Goal: Task Accomplishment & Management: Use online tool/utility

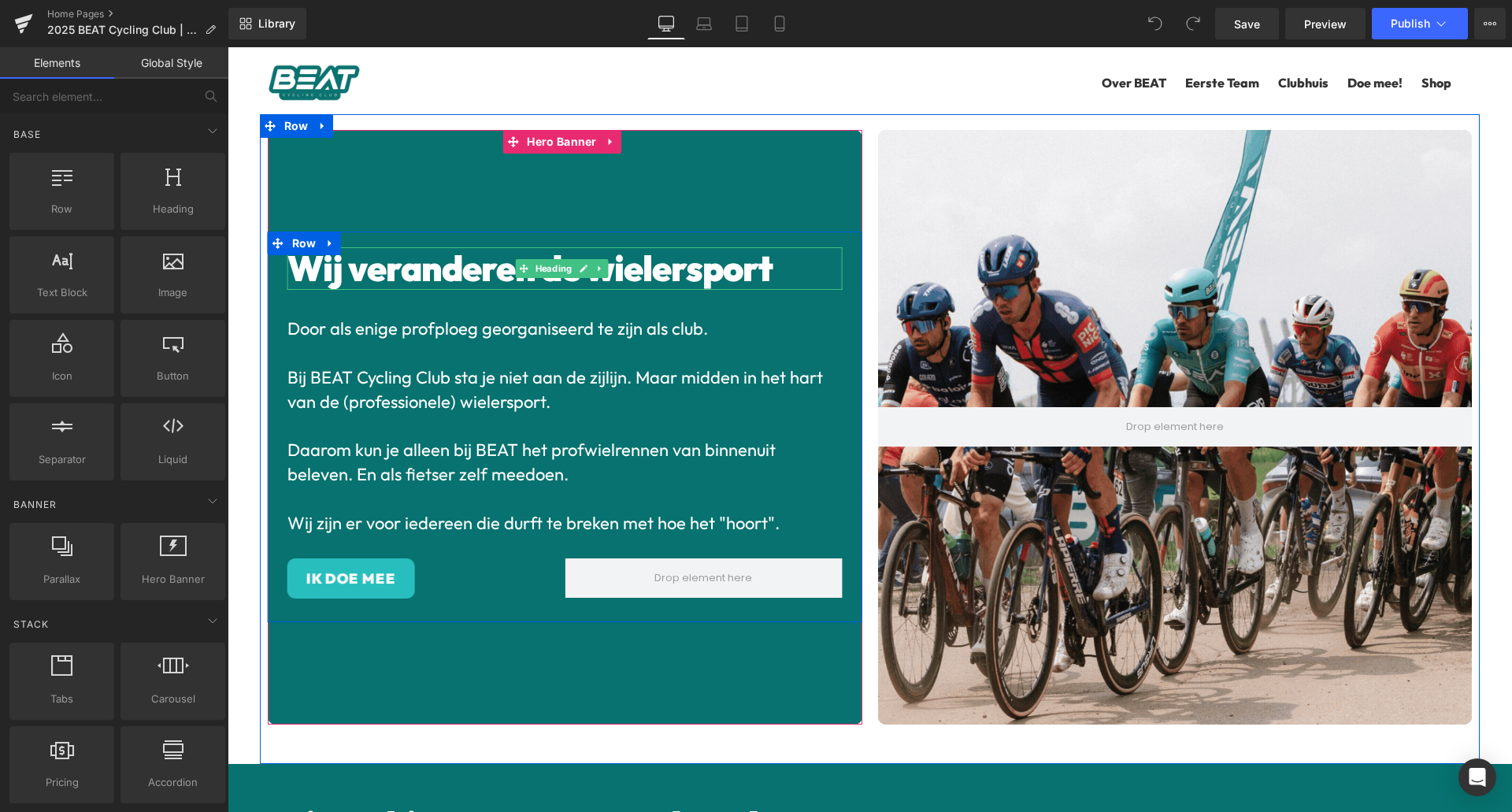
click at [692, 251] on span "Wij veranderen de wielersport" at bounding box center [531, 268] width 485 height 45
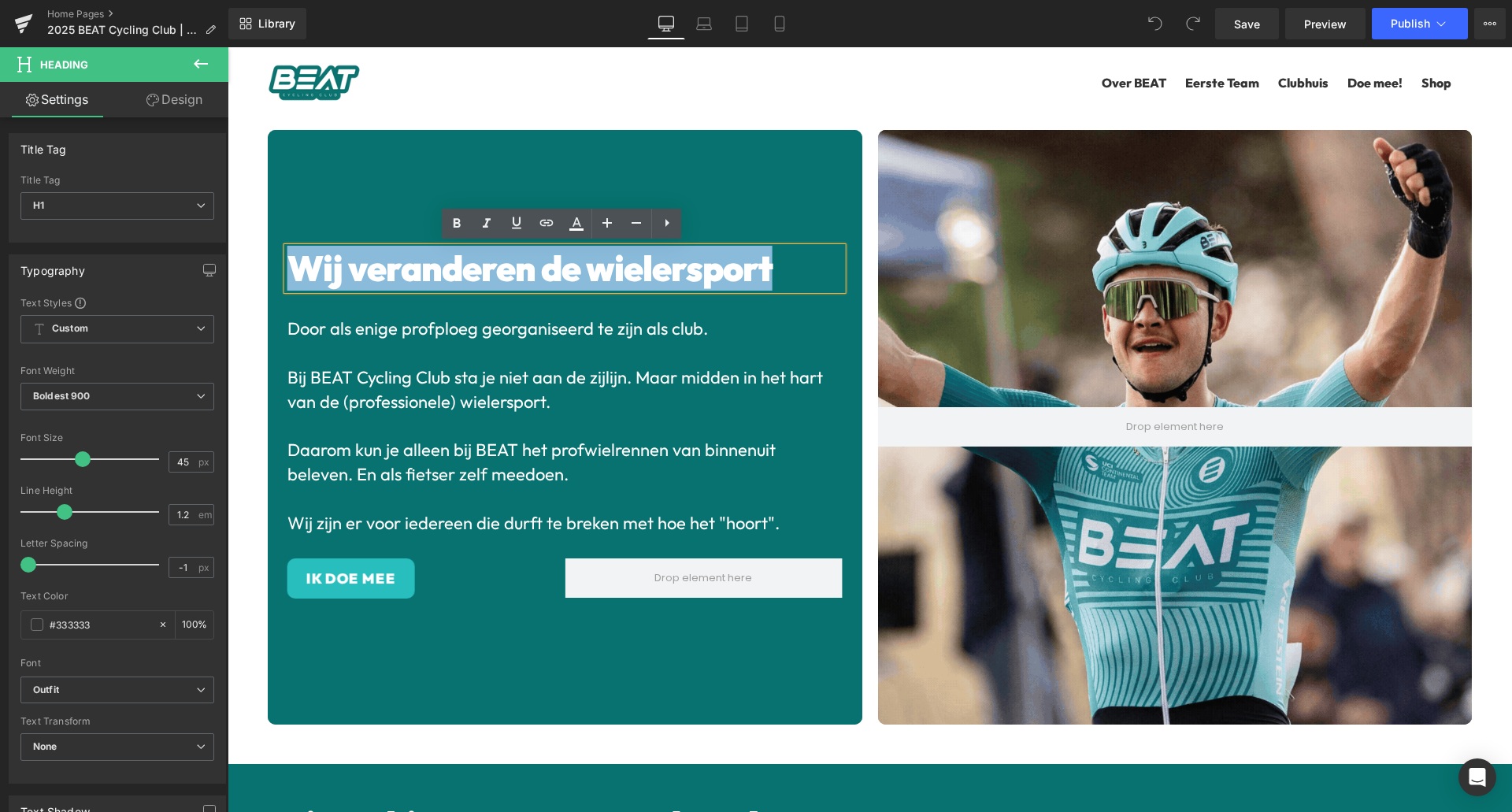
drag, startPoint x: 775, startPoint y: 267, endPoint x: 261, endPoint y: 264, distance: 514.0
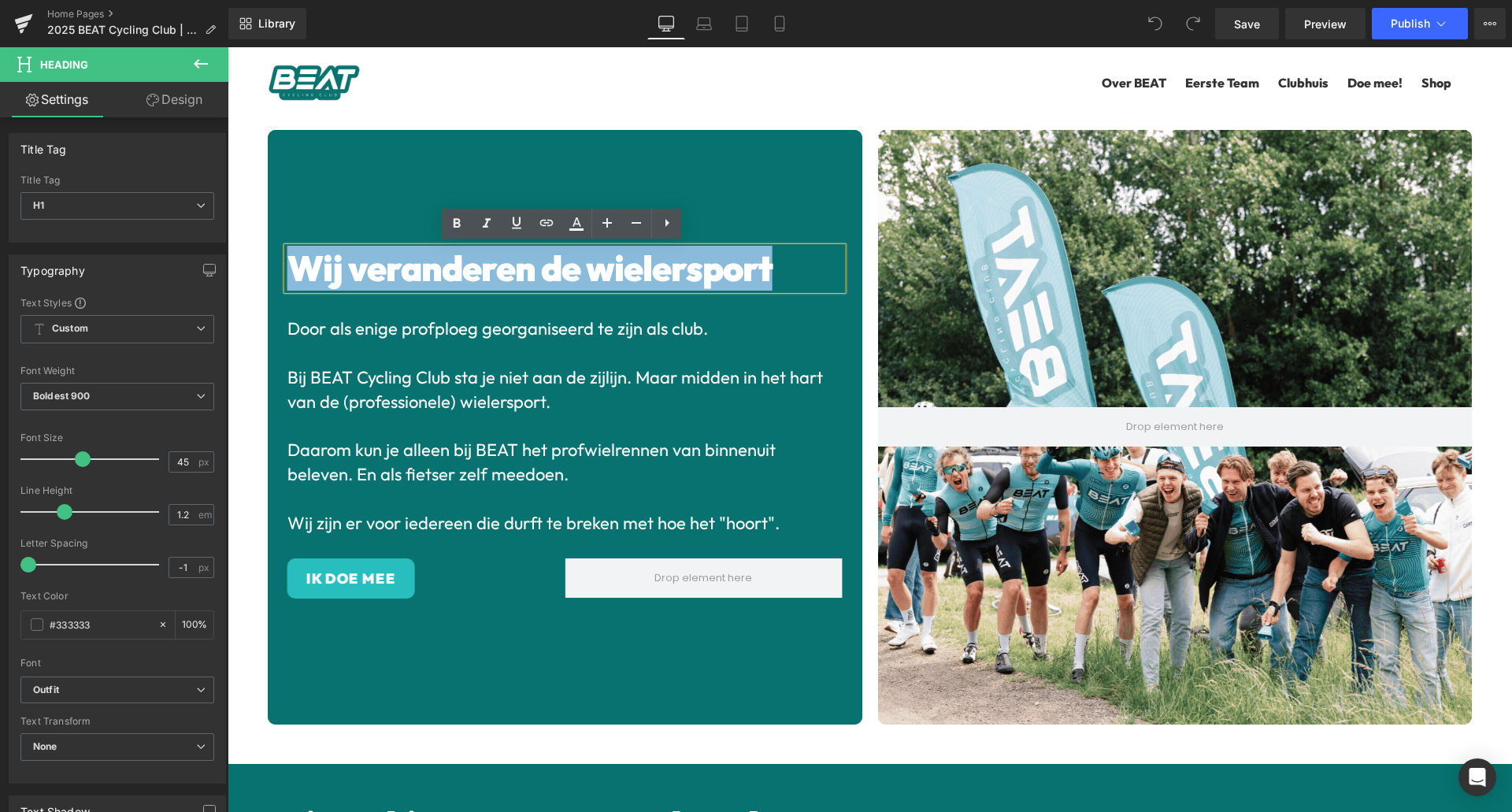
click at [261, 264] on div "Wij veranderen de wielersport Heading Door als enige profploeg georganiseerd te…" at bounding box center [565, 427] width 610 height 595
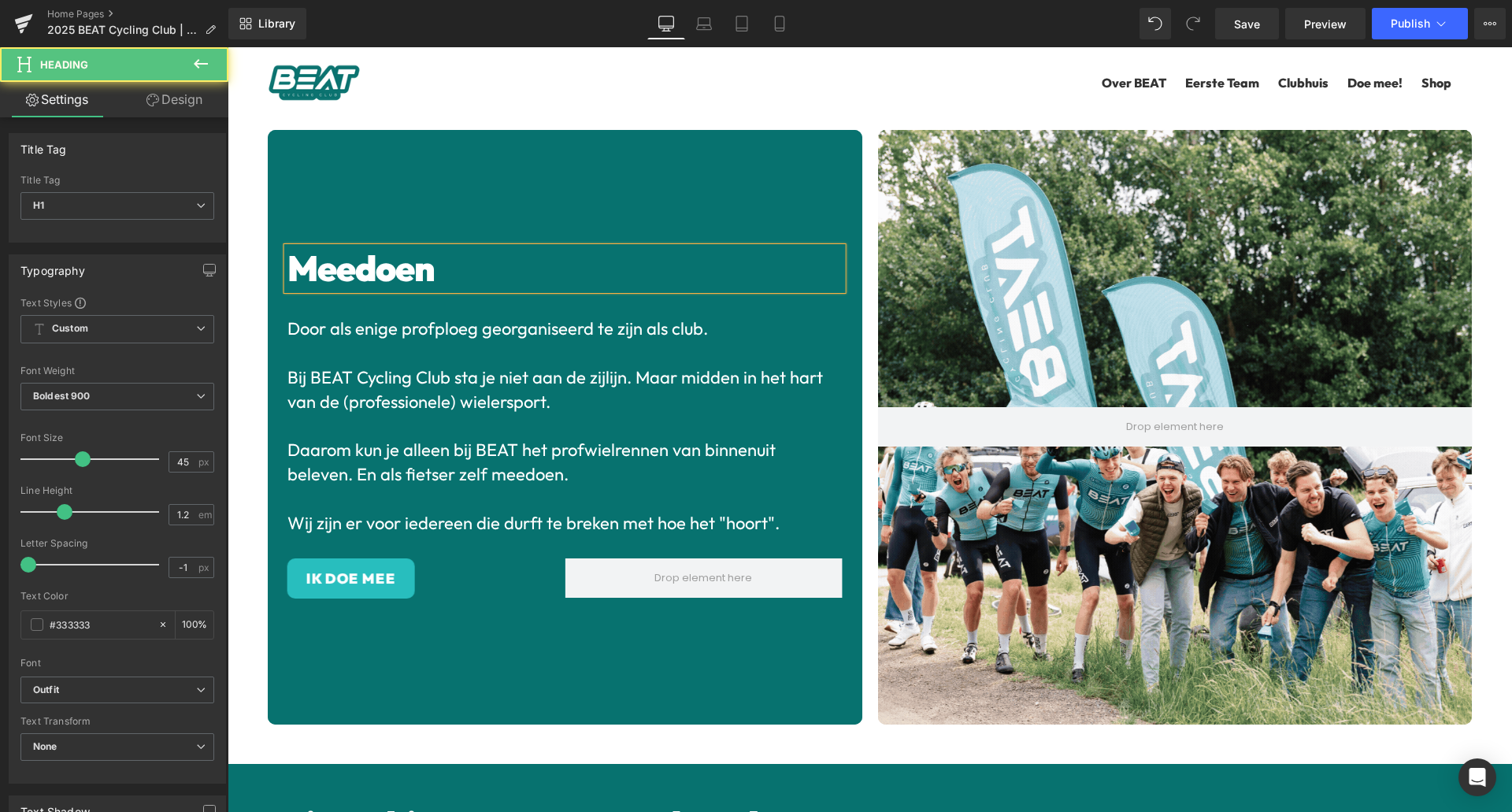
click at [625, 261] on h1 "Meedoen" at bounding box center [565, 268] width 555 height 42
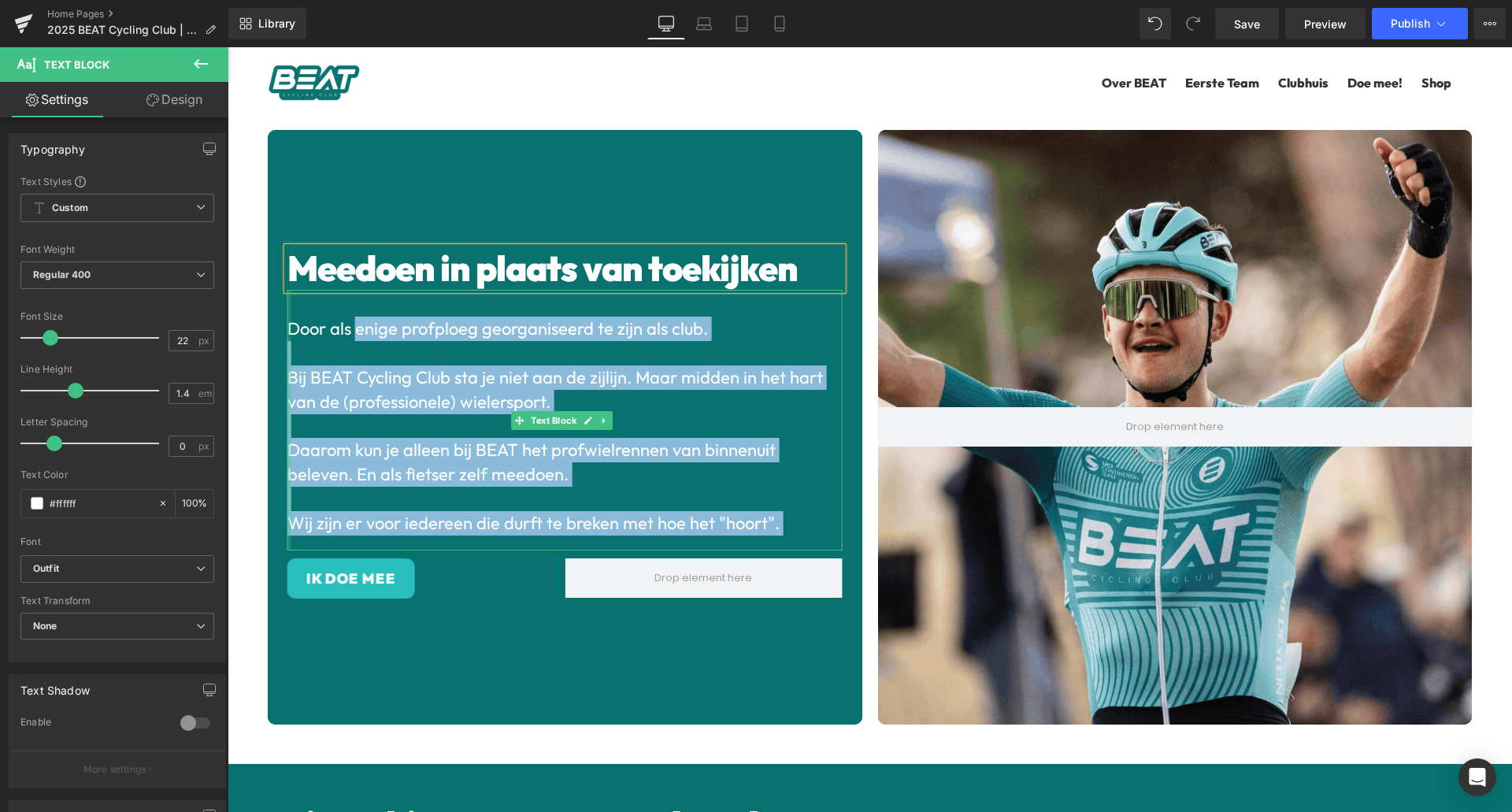
drag, startPoint x: 354, startPoint y: 325, endPoint x: 291, endPoint y: 321, distance: 63.1
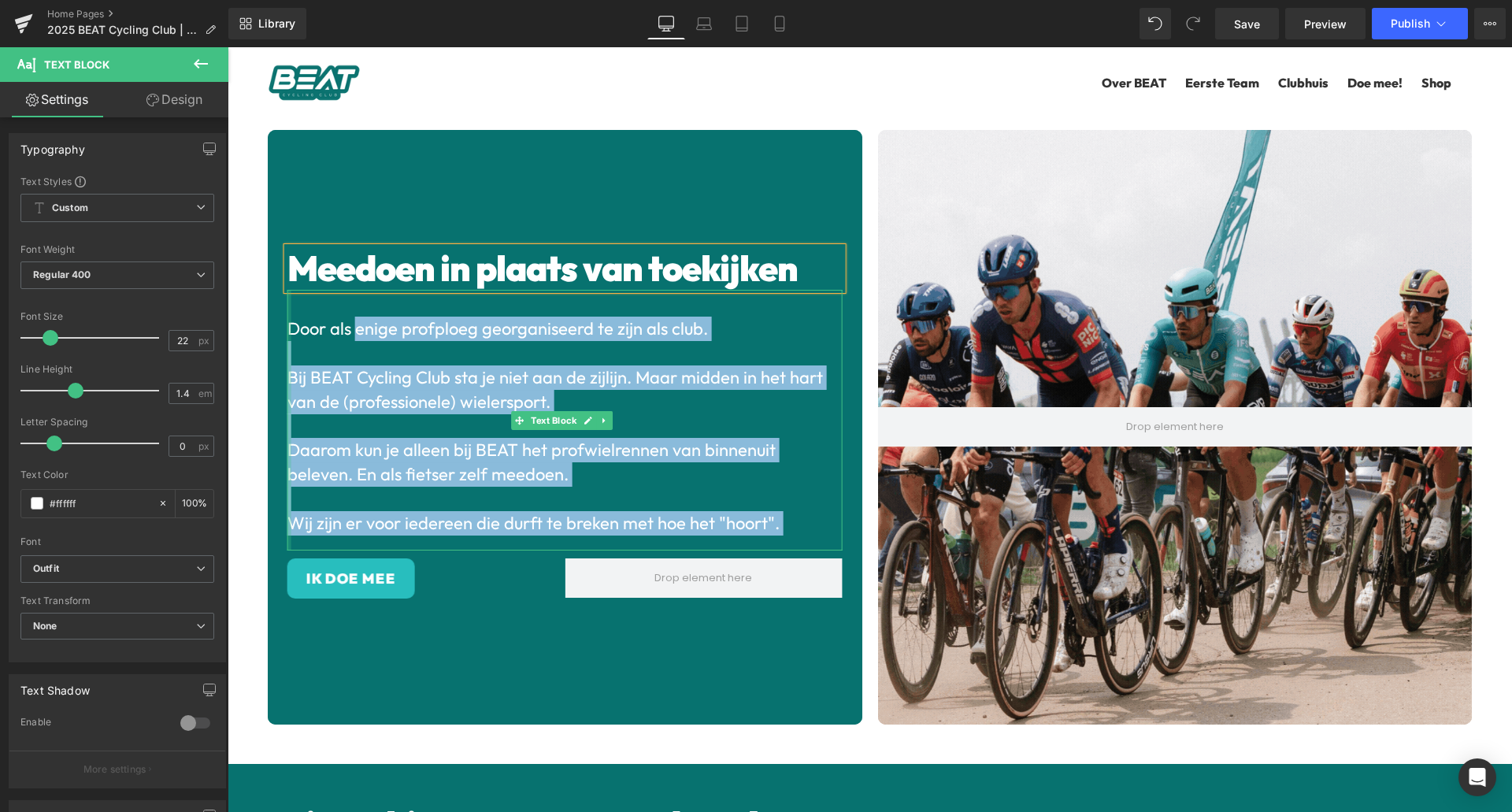
click at [291, 321] on div "Door als enige profploeg georganiseerd te zijn als club. Bij BEAT Cycling Club …" at bounding box center [565, 420] width 555 height 261
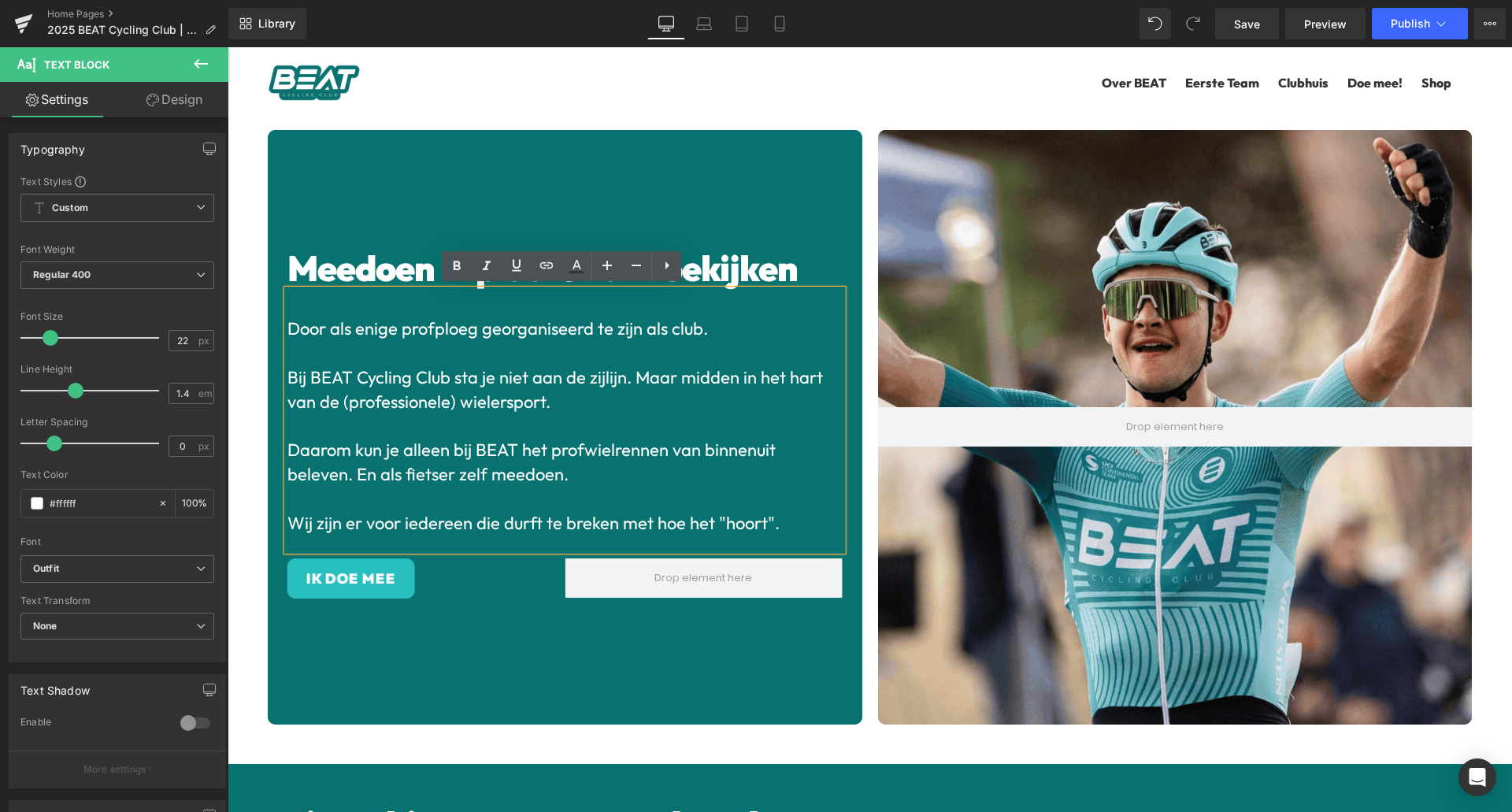
click at [357, 302] on p at bounding box center [565, 304] width 555 height 25
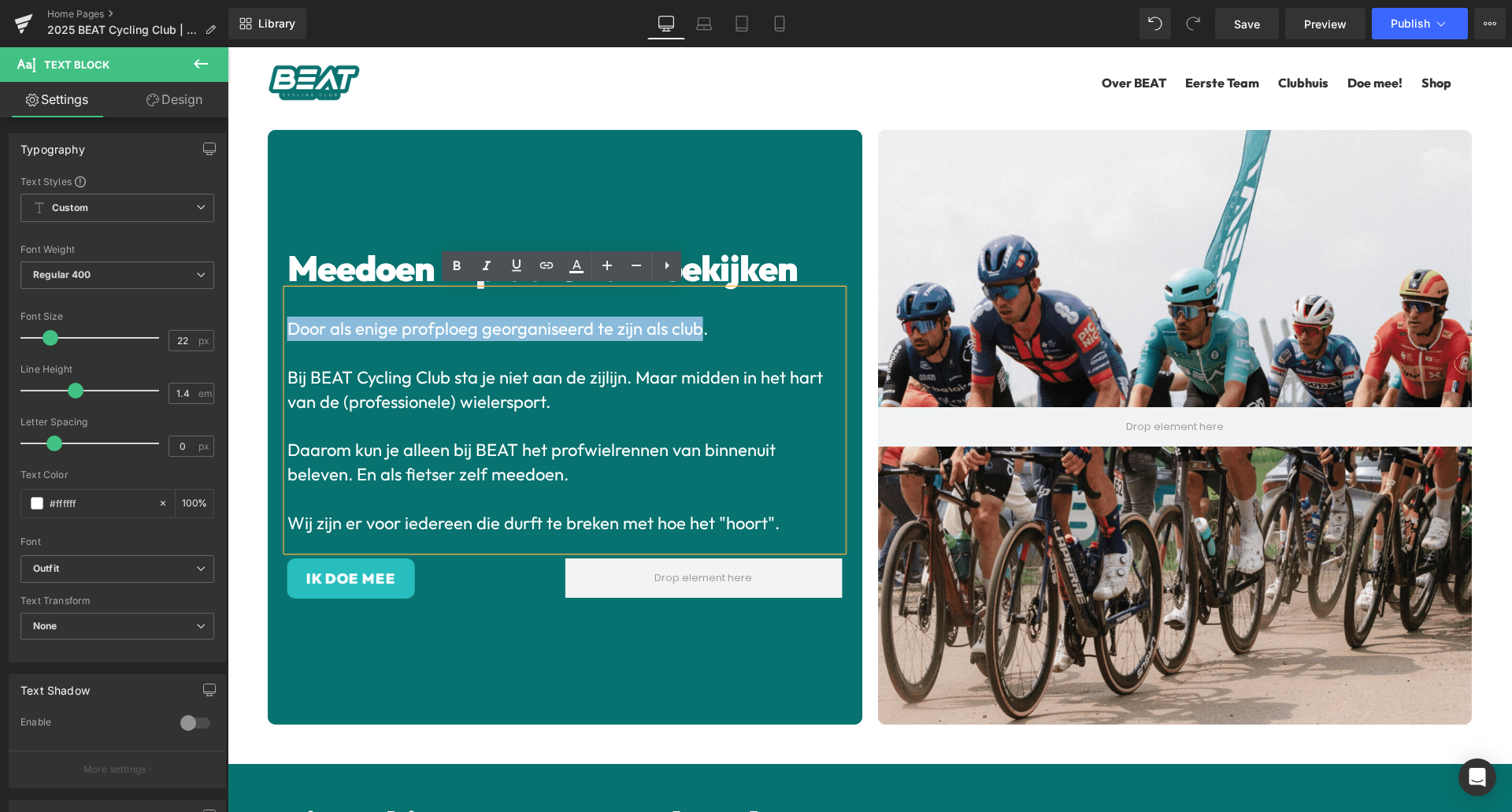
drag, startPoint x: 700, startPoint y: 327, endPoint x: 291, endPoint y: 318, distance: 409.1
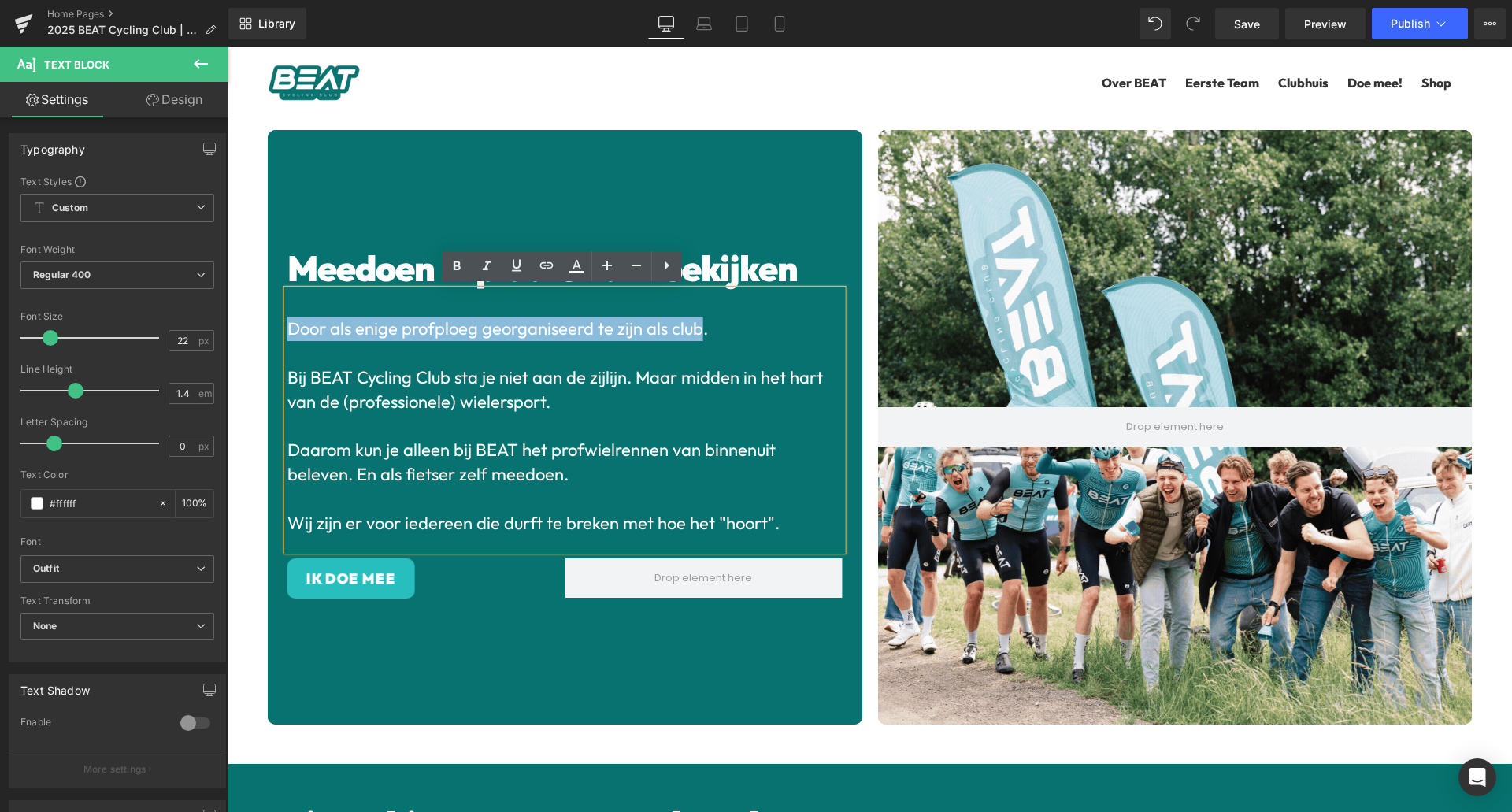
click at [291, 318] on p "Door als enige profploeg georganiseerd te zijn als club." at bounding box center [565, 328] width 555 height 25
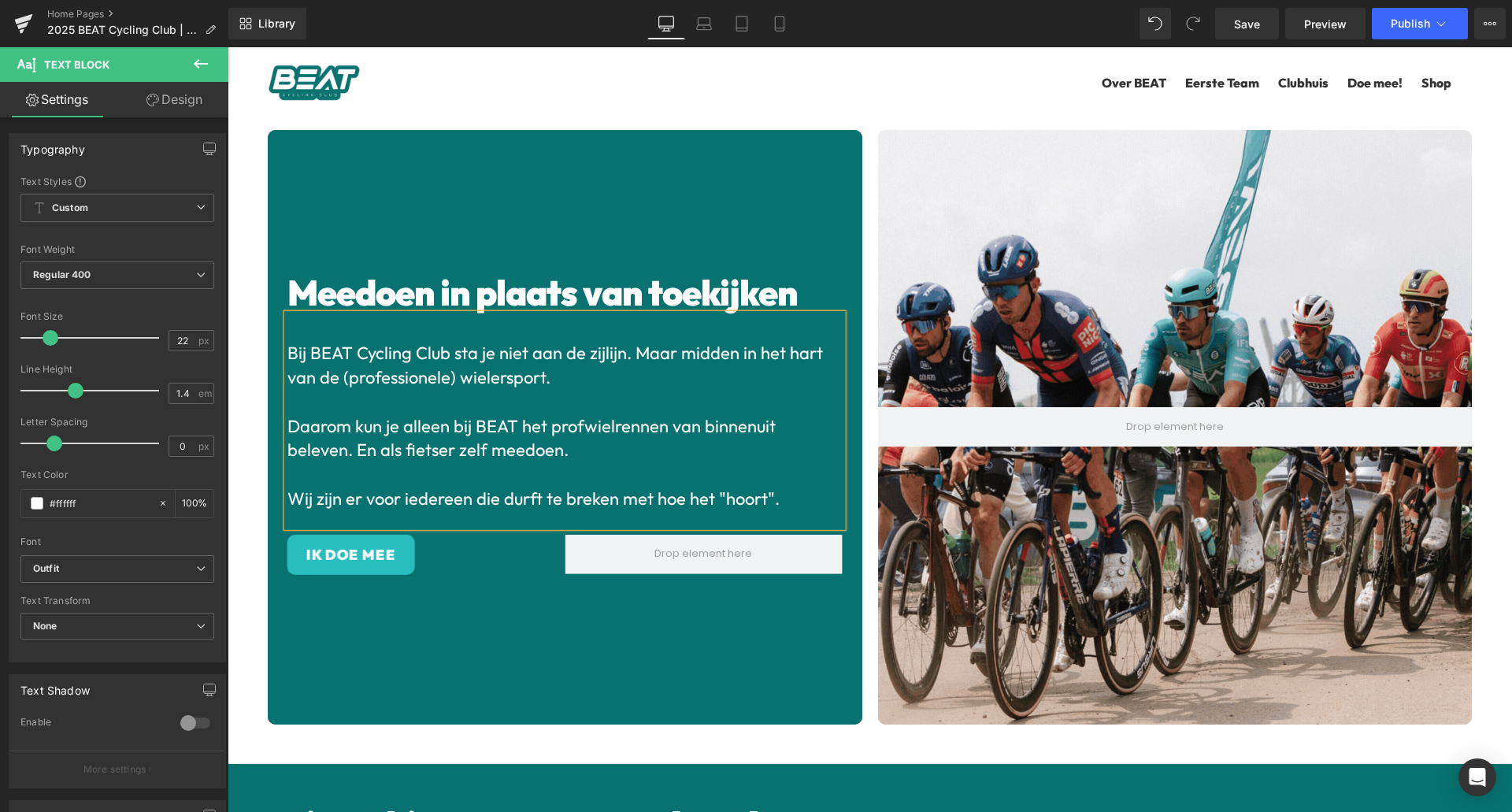
click at [566, 383] on p "Bij BEAT Cycling Club sta je niet aan de zijlijn. Maar midden in het hart van d…" at bounding box center [565, 366] width 555 height 49
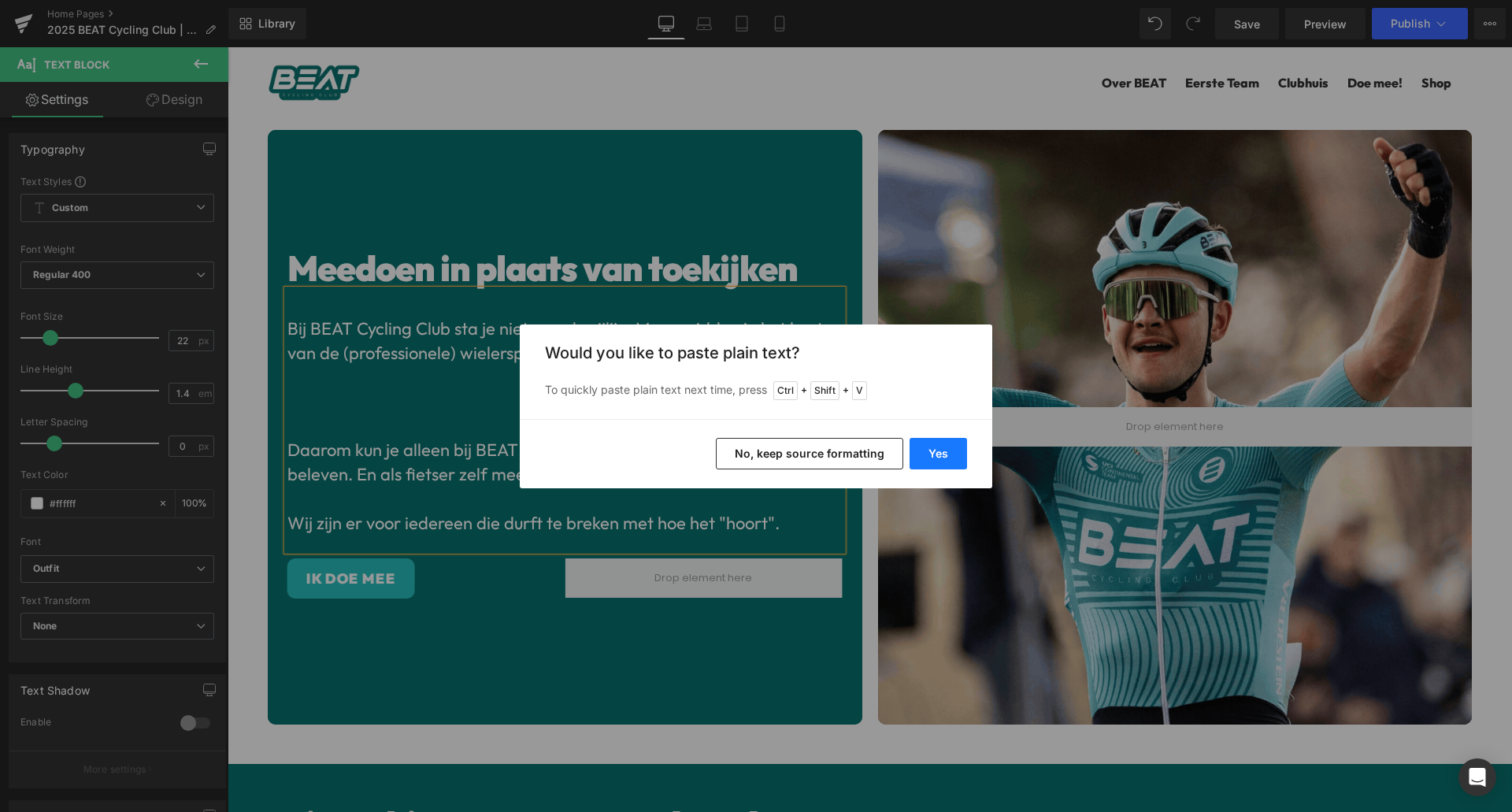
click at [955, 447] on button "Yes" at bounding box center [938, 454] width 58 height 31
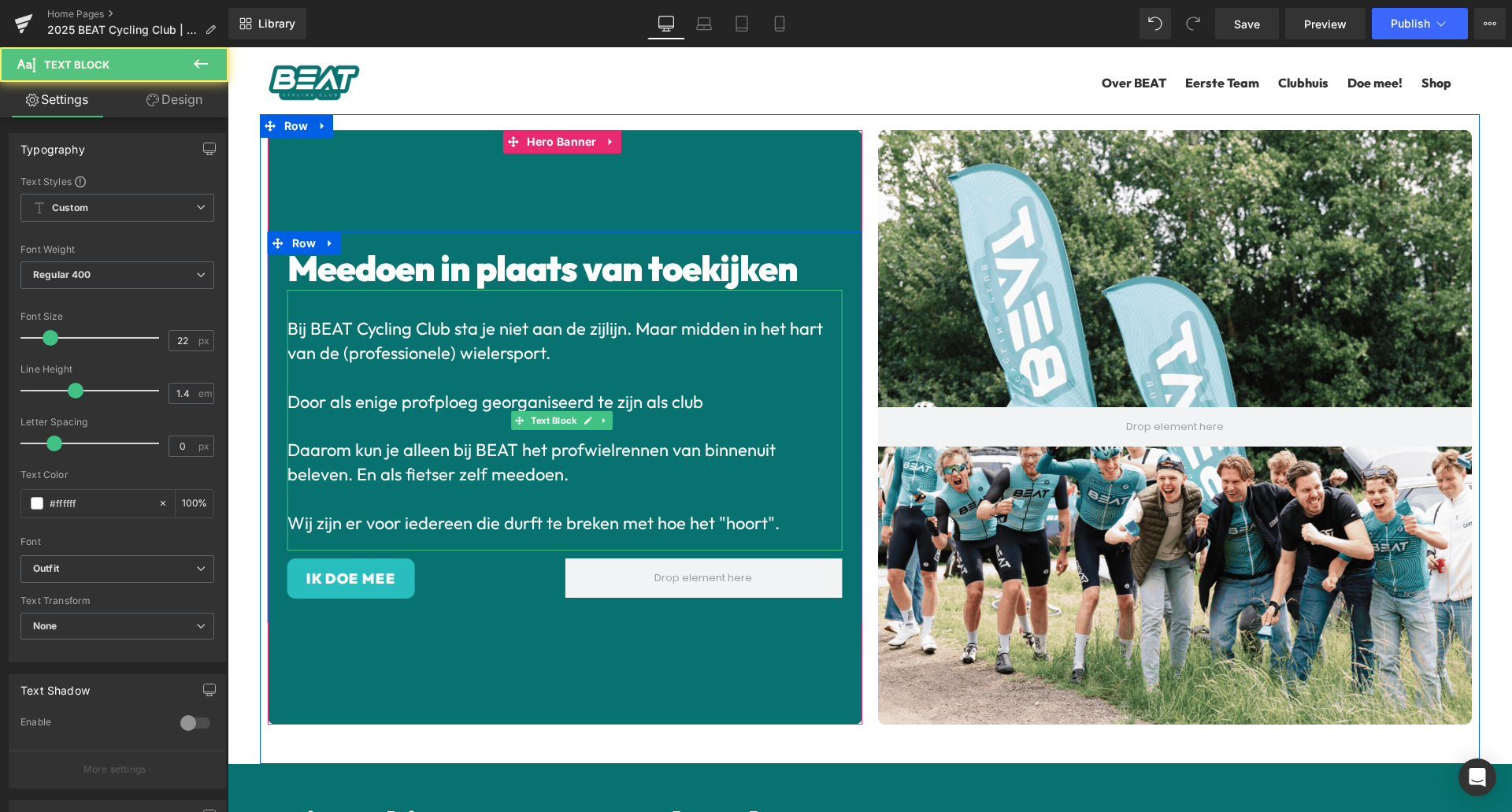
click at [304, 394] on span "Door als enige profploeg georganiseerd te zijn als club" at bounding box center [495, 402] width 416 height 22
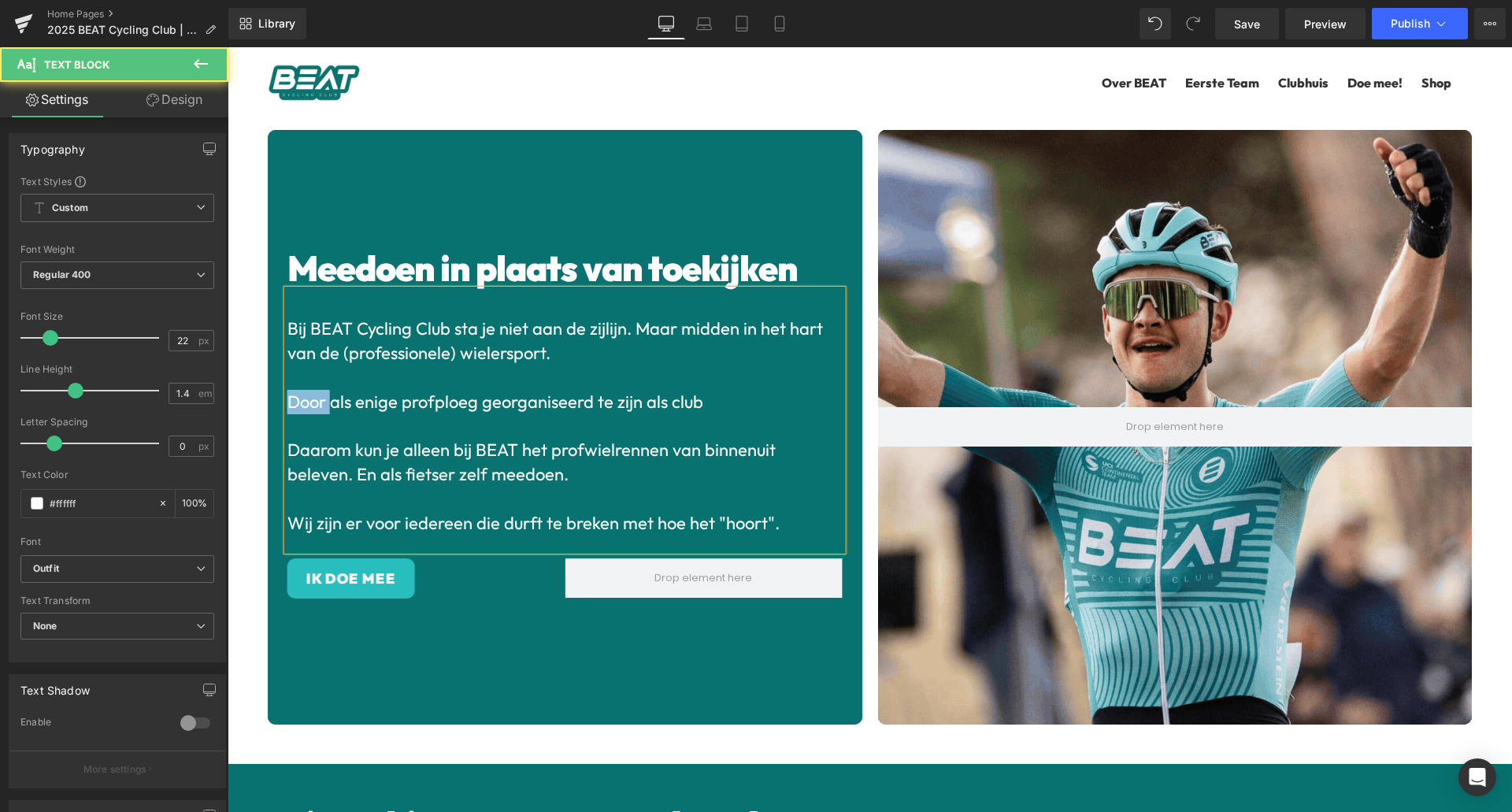
click at [304, 394] on span "Door als enige profploeg georganiseerd te zijn als club" at bounding box center [495, 402] width 416 height 22
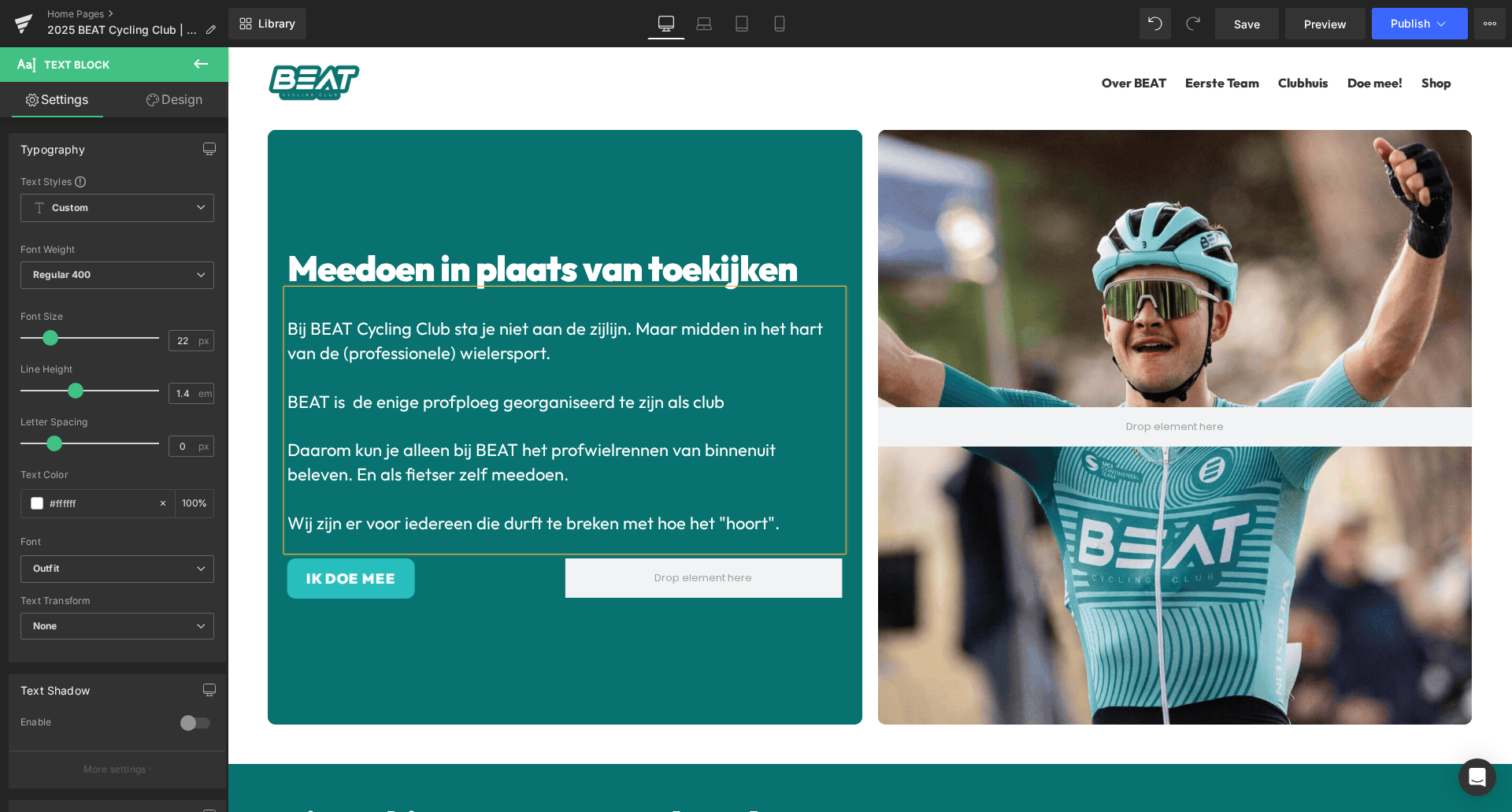
click at [586, 395] on span "BEAT is de enige profploeg georganiseerd te zijn als club" at bounding box center [506, 402] width 437 height 22
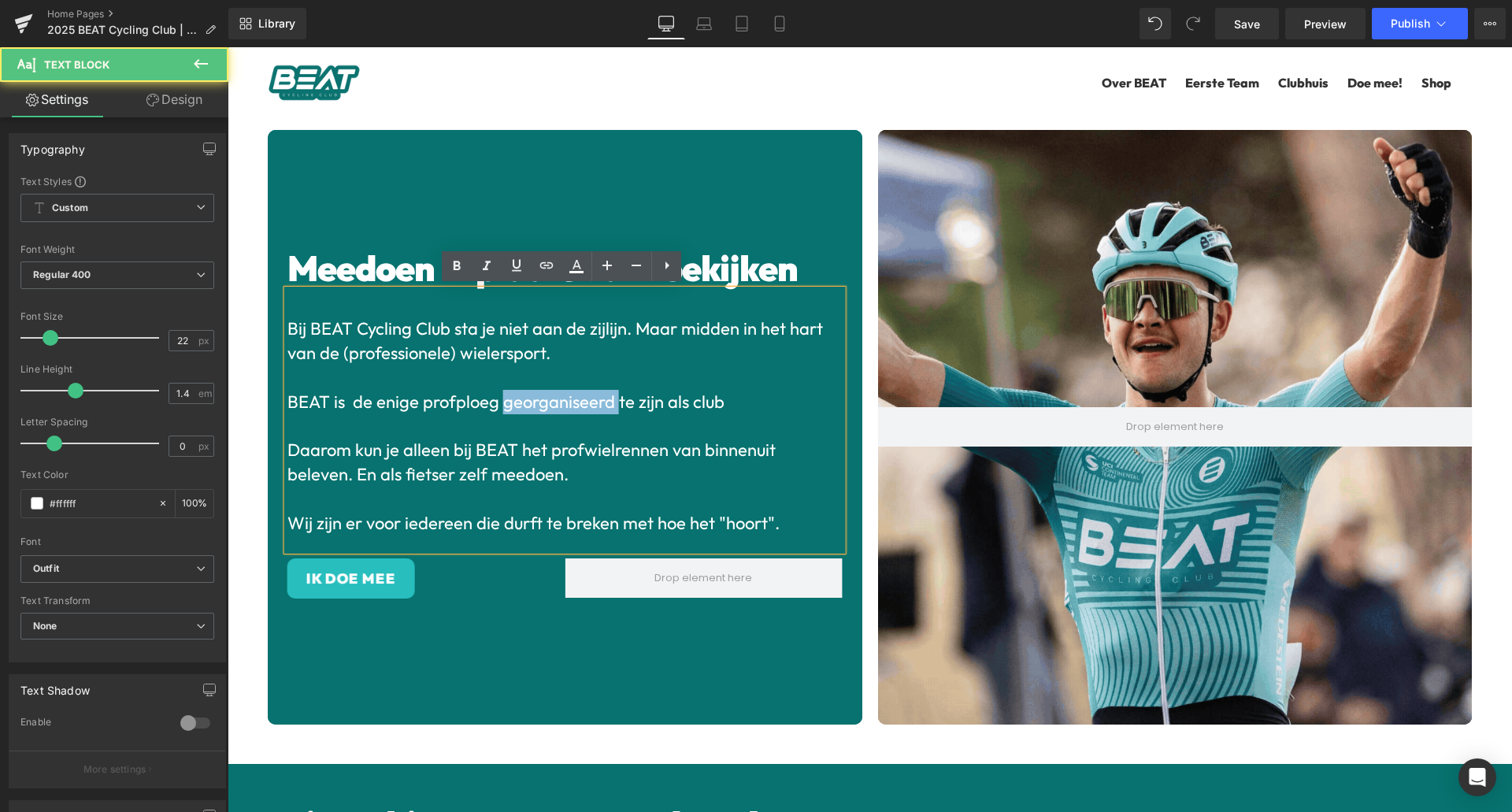
click at [586, 395] on span "BEAT is de enige profploeg georganiseerd te zijn als club" at bounding box center [506, 402] width 437 height 22
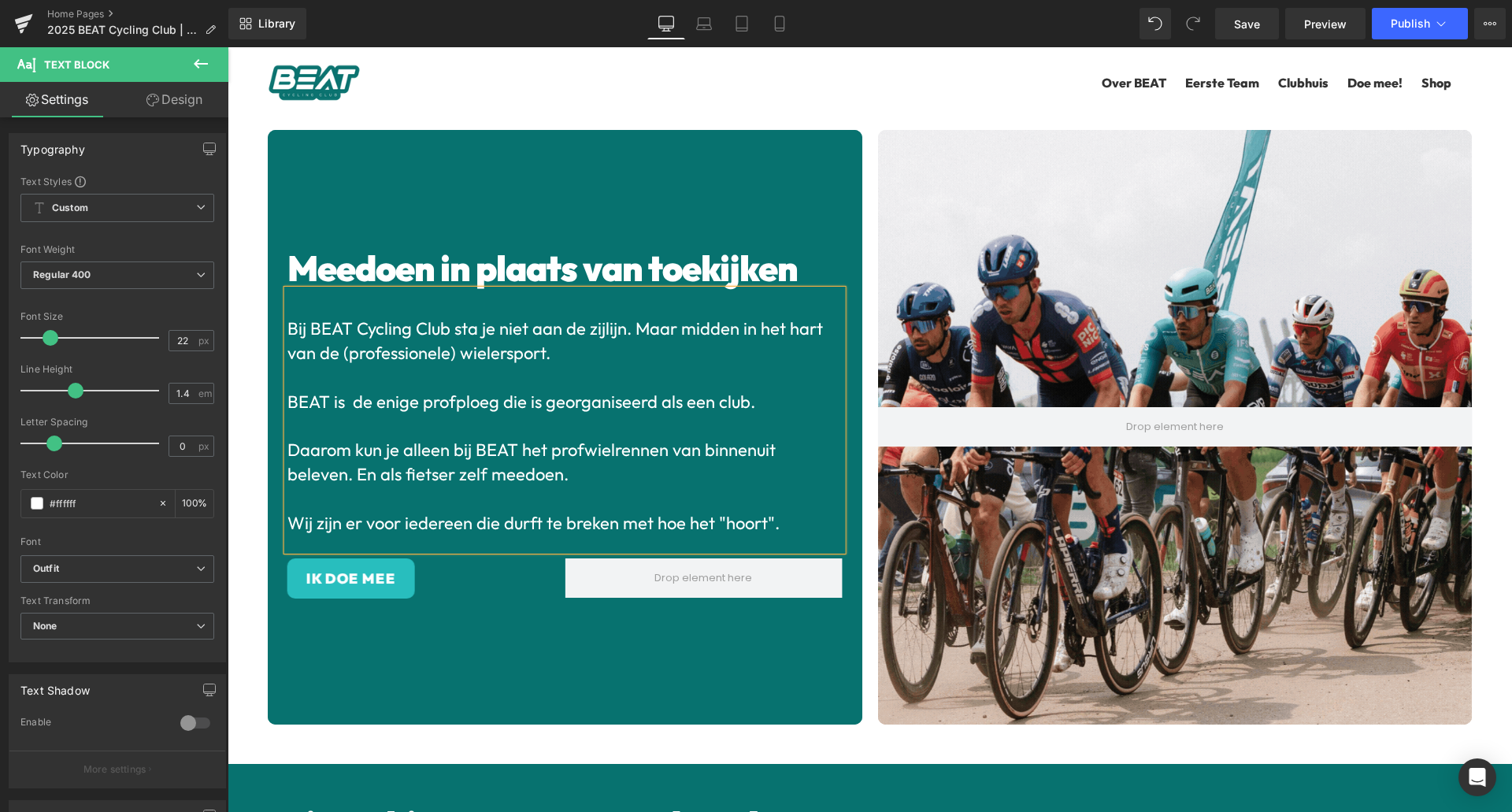
click at [434, 441] on p "Daarom kun je alleen bij BEAT het profwielrennen van binnenuit beleven. En als …" at bounding box center [565, 463] width 555 height 49
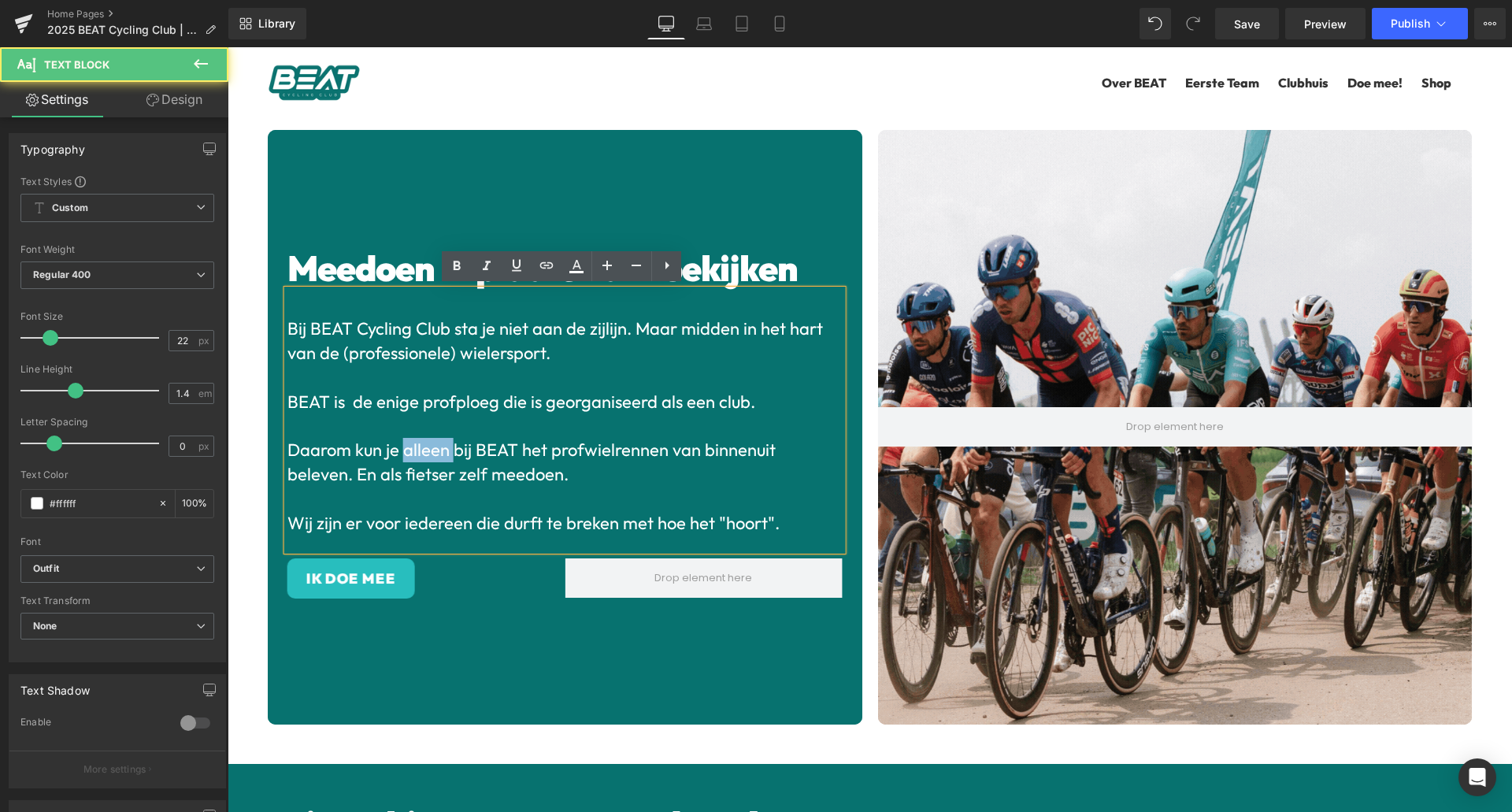
click at [434, 441] on p "Daarom kun je alleen bij BEAT het profwielrennen van binnenuit beleven. En als …" at bounding box center [565, 463] width 555 height 49
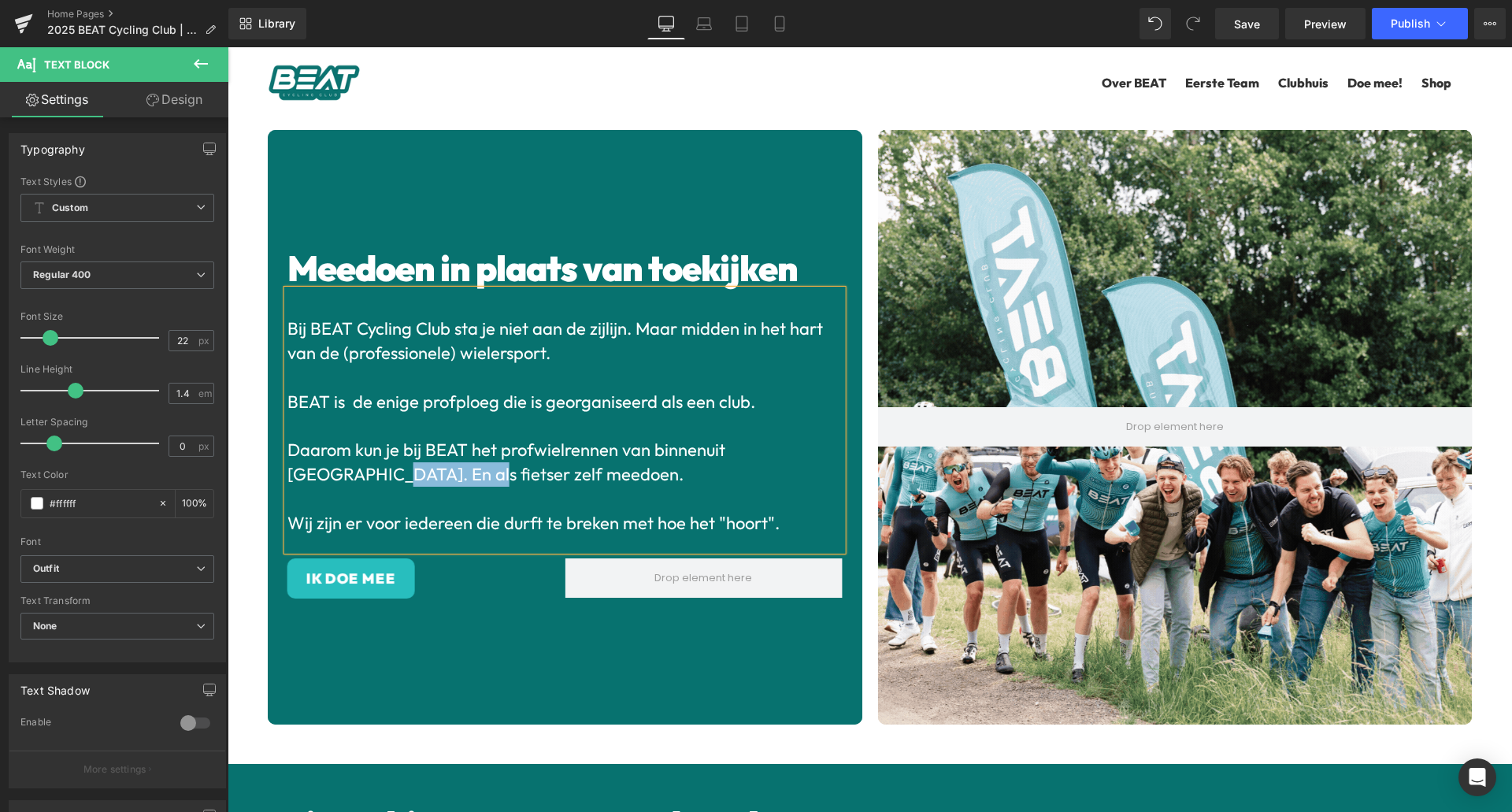
drag, startPoint x: 364, startPoint y: 467, endPoint x: 291, endPoint y: 463, distance: 73.1
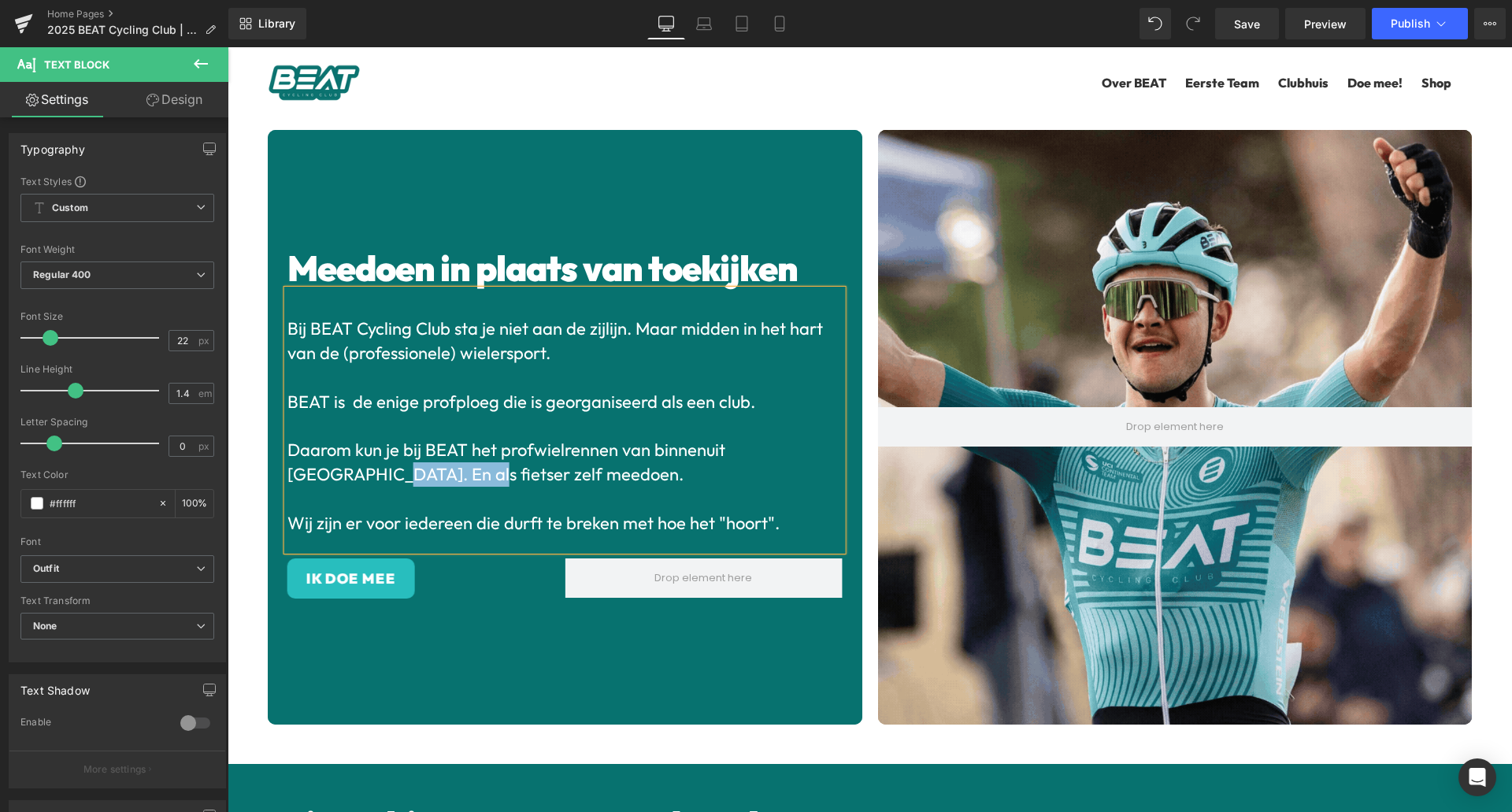
click at [291, 463] on p "Daarom kun je bij BEAT het profwielrennen van binnenuit [GEOGRAPHIC_DATA]. En a…" at bounding box center [565, 463] width 555 height 49
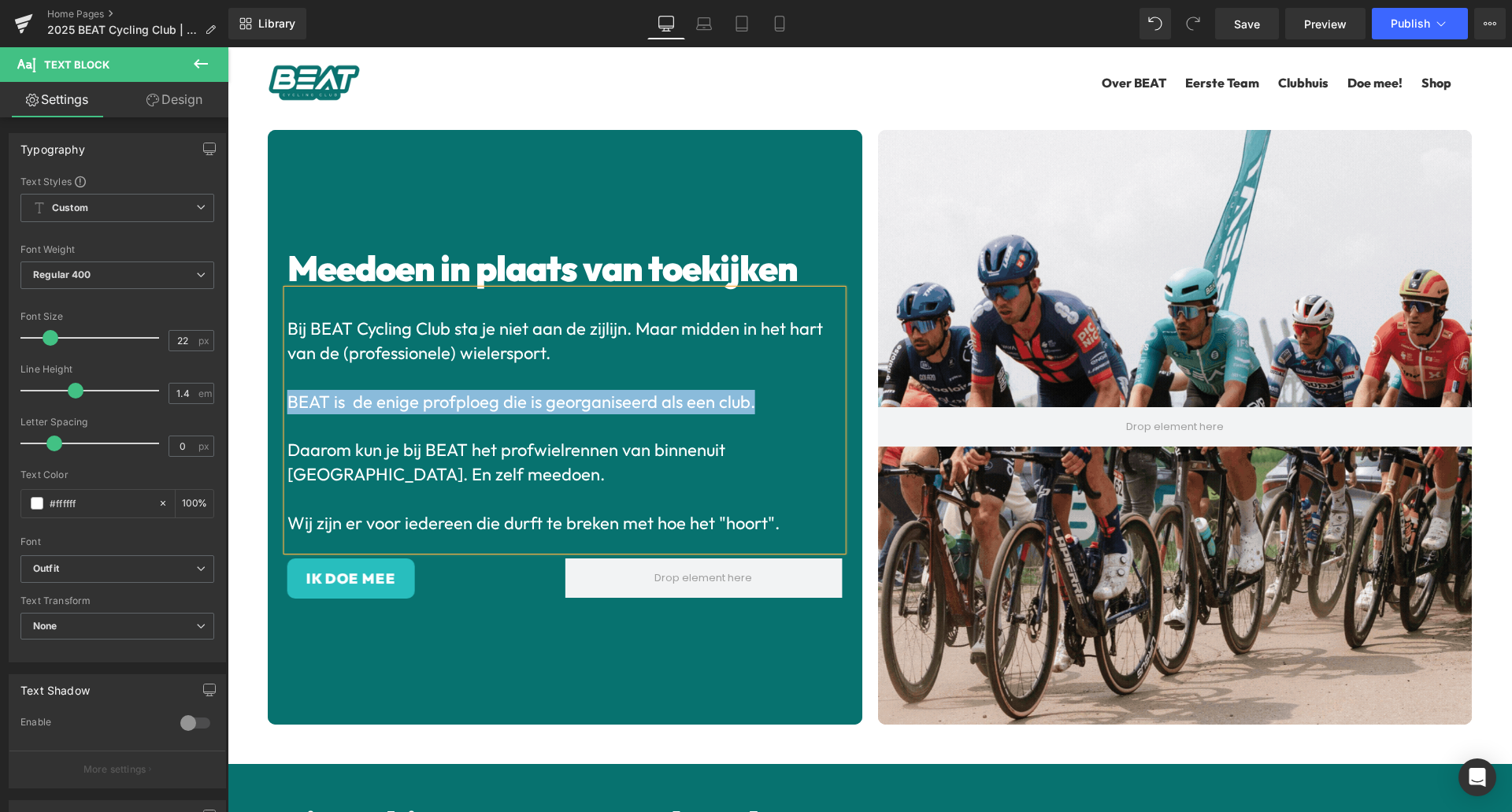
drag, startPoint x: 758, startPoint y: 398, endPoint x: 290, endPoint y: 391, distance: 468.1
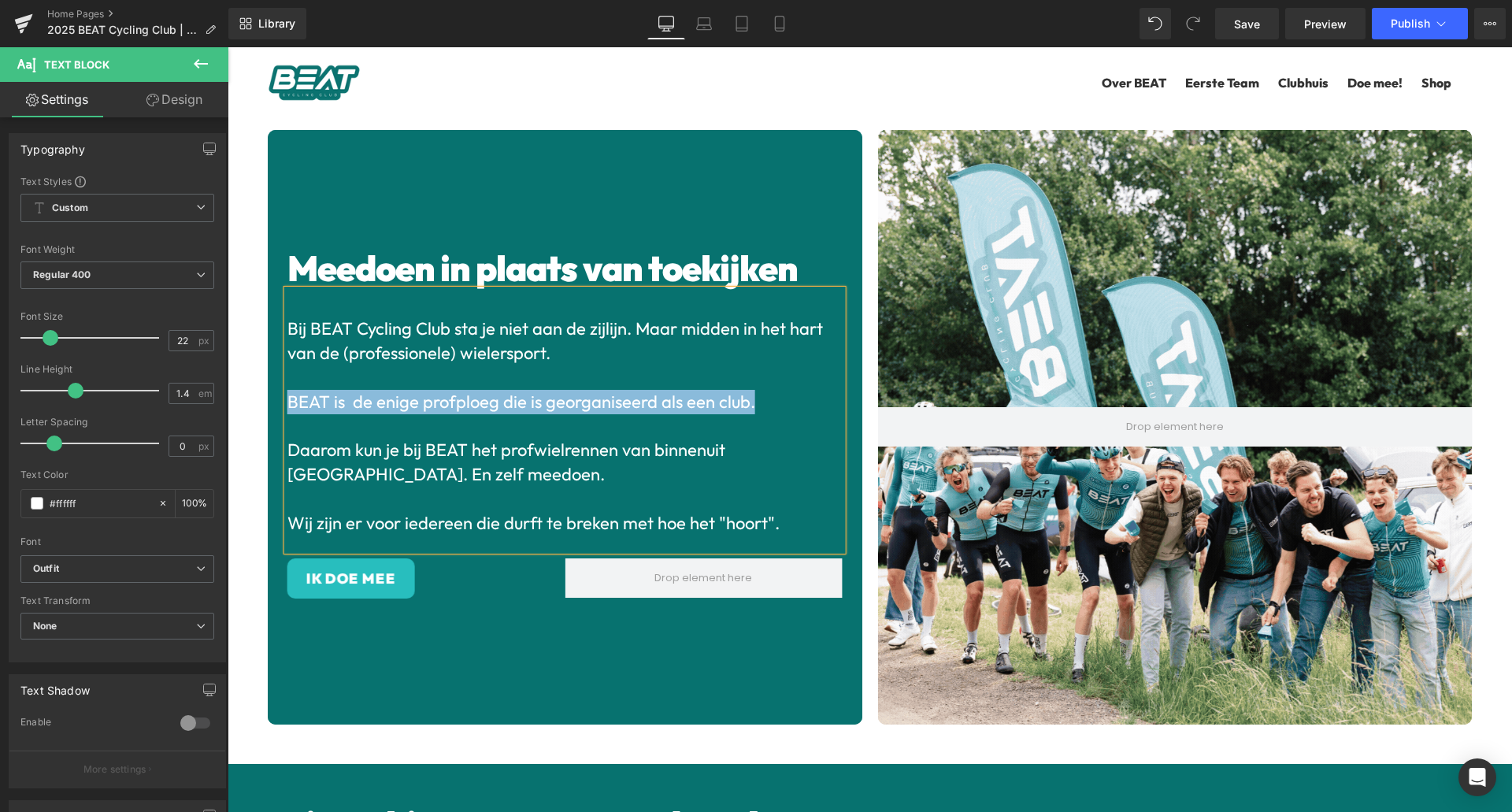
click at [290, 391] on p "BEAT is de enige profploeg die is georganiseerd als een club." at bounding box center [565, 402] width 555 height 25
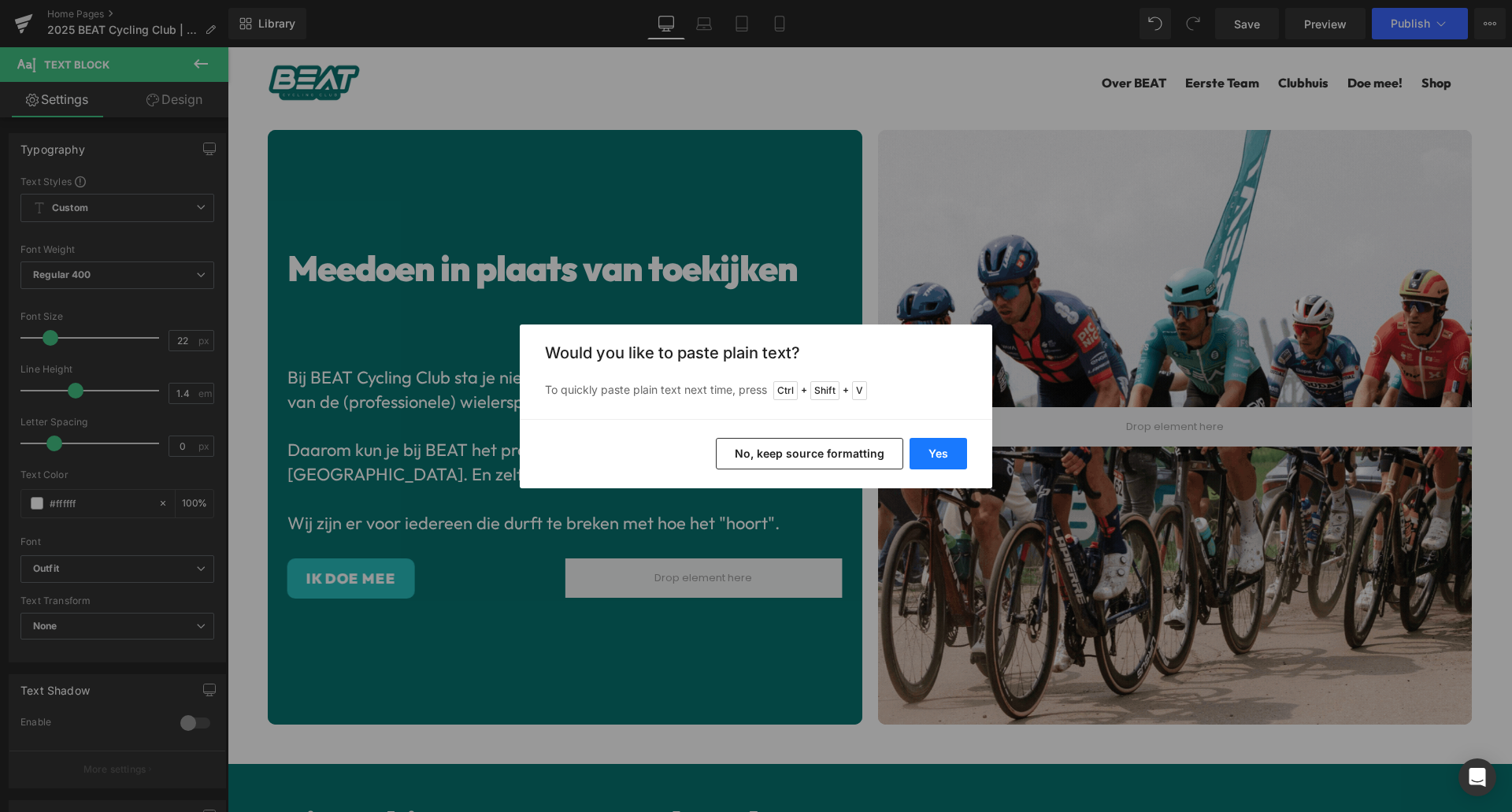
click at [927, 454] on button "Yes" at bounding box center [938, 454] width 58 height 31
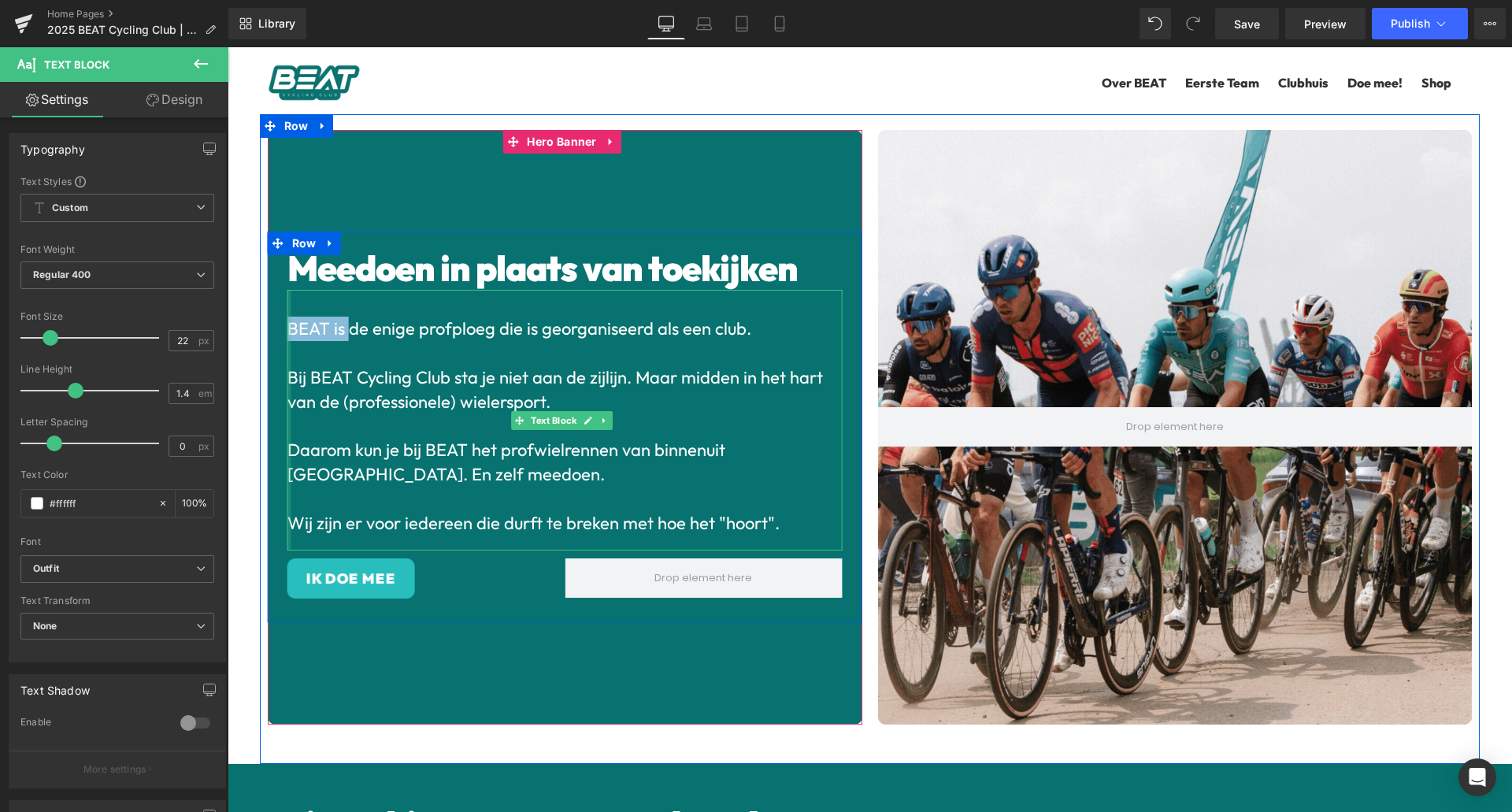
drag, startPoint x: 349, startPoint y: 327, endPoint x: 291, endPoint y: 321, distance: 58.3
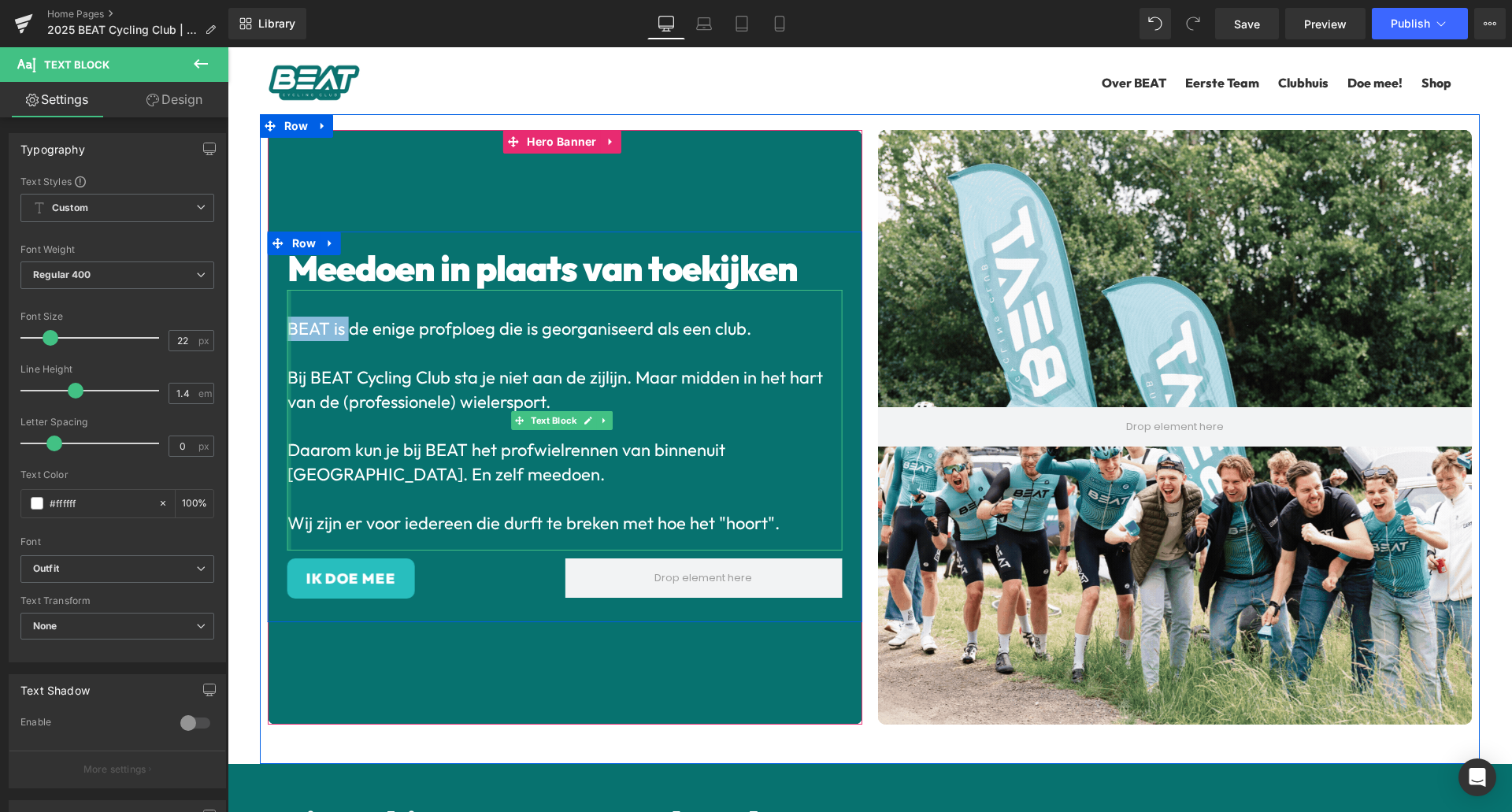
click at [291, 321] on div "BEAT is de enige profploeg die is georganiseerd als een club. Bij BEAT Cycling …" at bounding box center [565, 420] width 555 height 261
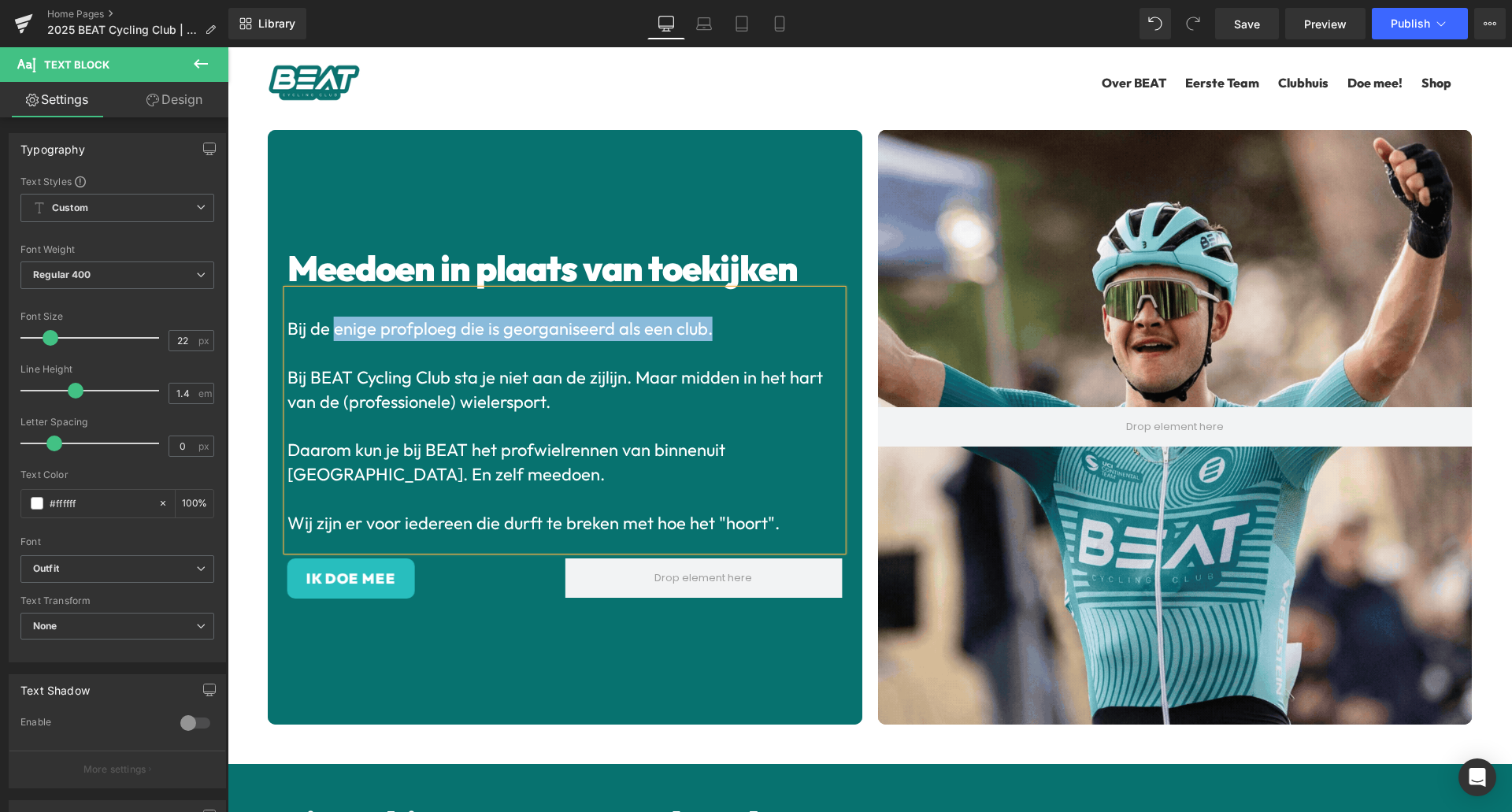
drag, startPoint x: 334, startPoint y: 328, endPoint x: 591, endPoint y: 351, distance: 258.0
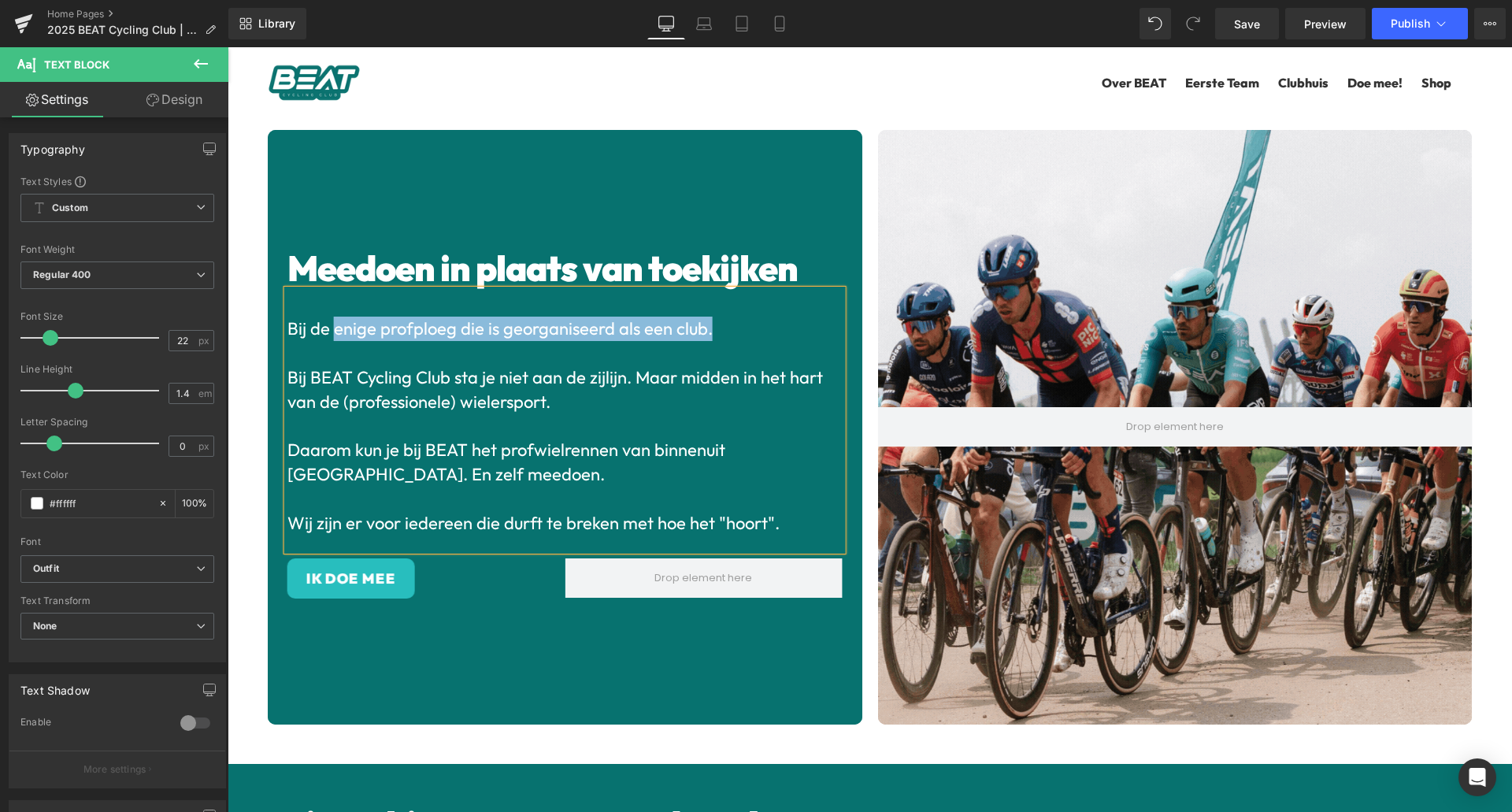
click at [591, 351] on div "Bij de enige profploeg die is georganiseerd als een club. Bij BEAT Cycling Club…" at bounding box center [565, 420] width 555 height 261
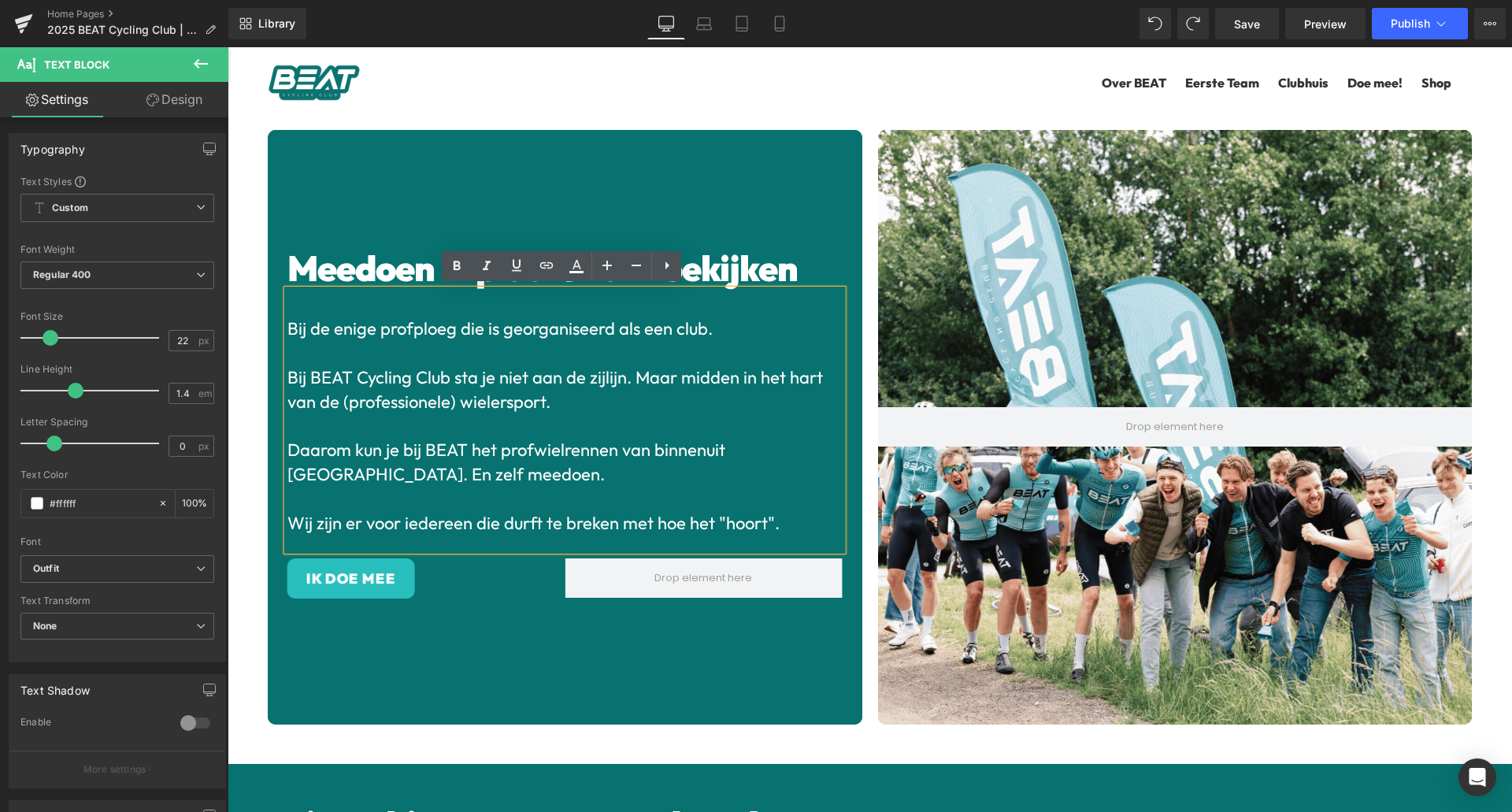
click at [787, 210] on div "Meedoen in plaats van toekijken Heading Bij de enige profploeg die is georganis…" at bounding box center [565, 427] width 594 height 595
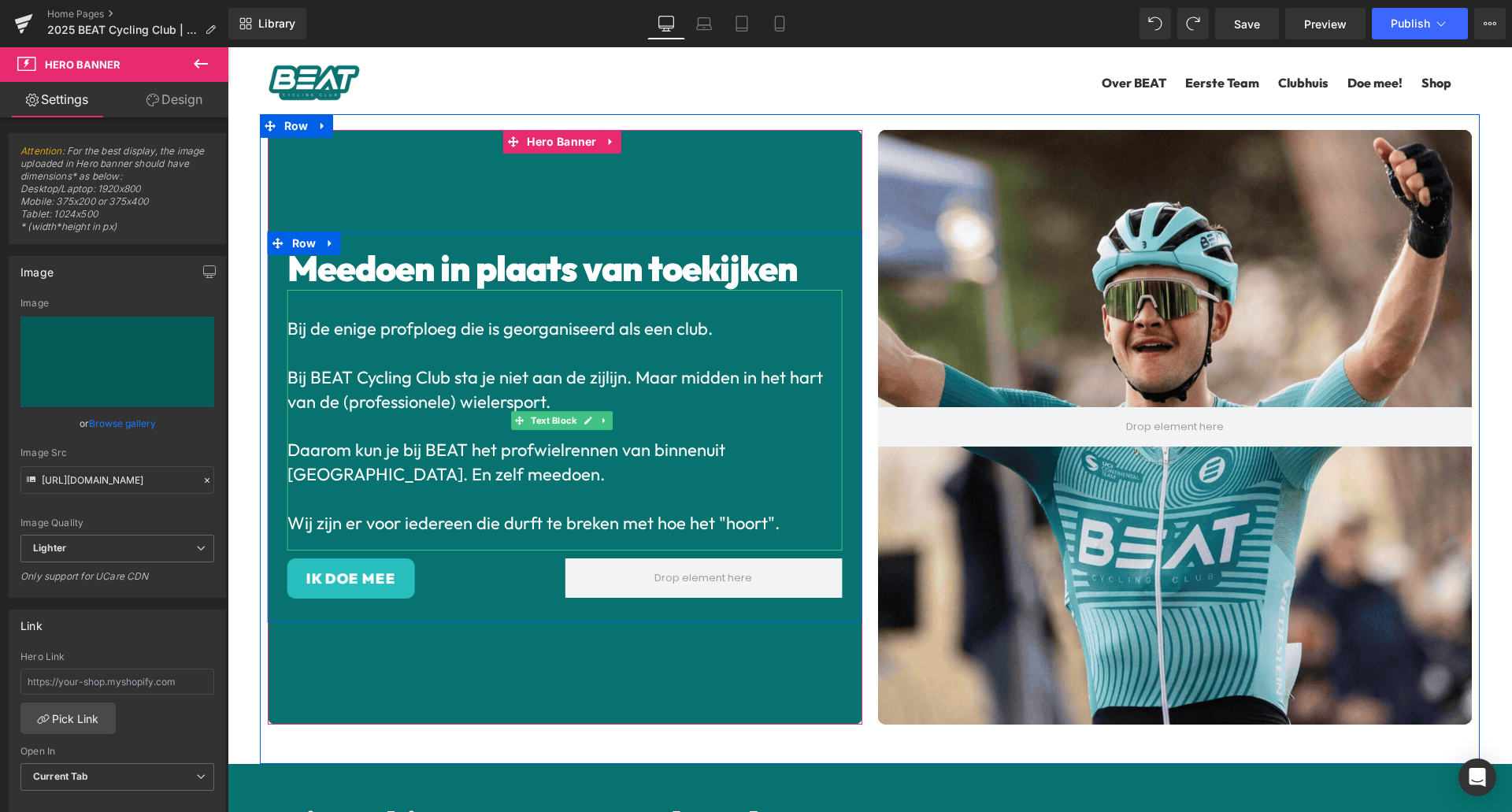
click at [500, 375] on span "Bij BEAT Cycling Club sta je niet aan de zijlijn. Maar midden in het hart van d…" at bounding box center [555, 389] width 535 height 46
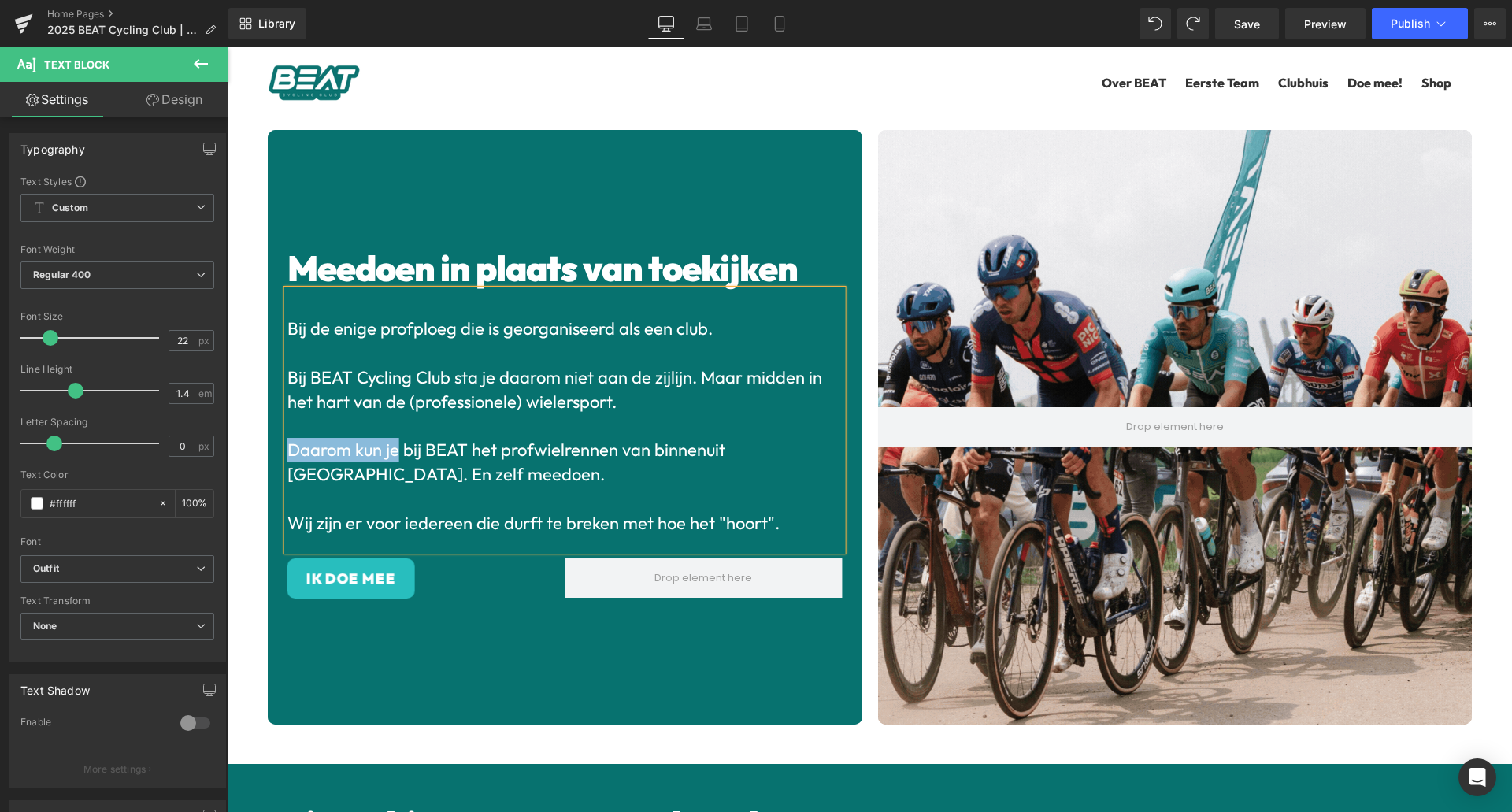
drag, startPoint x: 395, startPoint y: 443, endPoint x: 291, endPoint y: 440, distance: 104.0
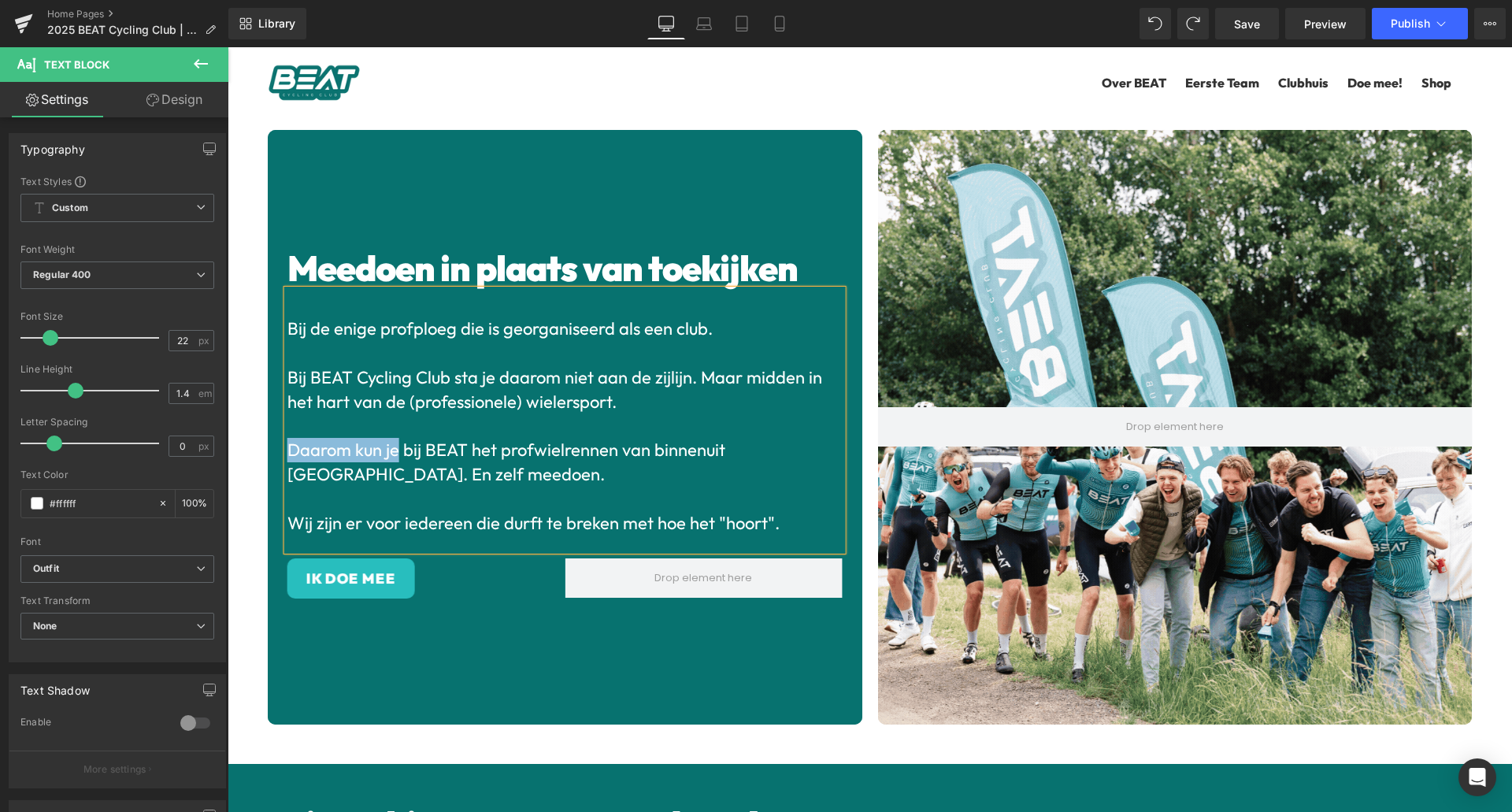
click at [291, 440] on span "Daarom kun je bij BEAT het profwielrennen van binnenuit [GEOGRAPHIC_DATA]. En z…" at bounding box center [507, 461] width 438 height 46
click at [724, 449] on span "Bij ons beleef je het profwielrennen van binnenuit beleven. En zelf meedoen." at bounding box center [538, 461] width 502 height 46
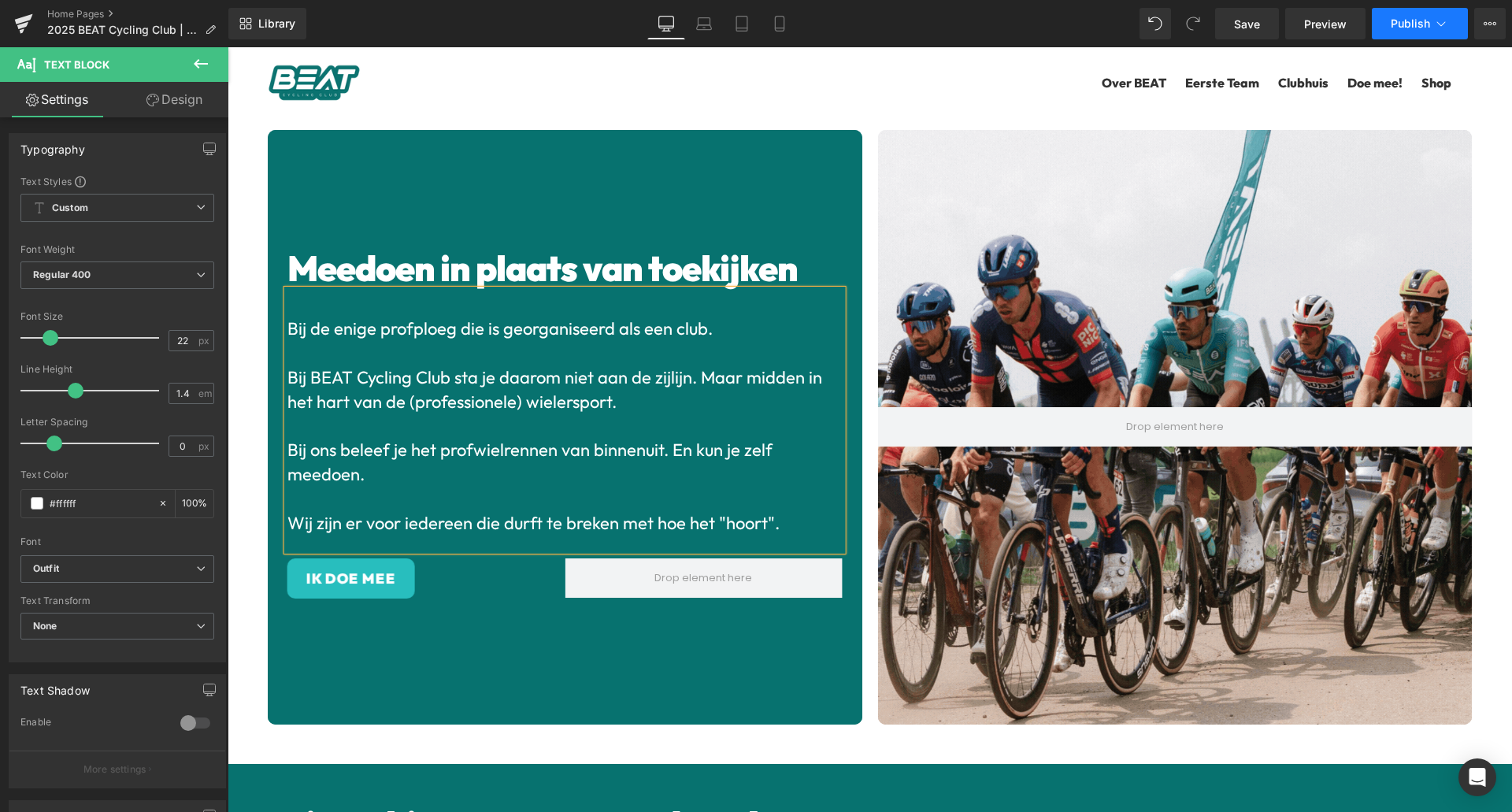
click at [1444, 25] on icon at bounding box center [1441, 24] width 16 height 16
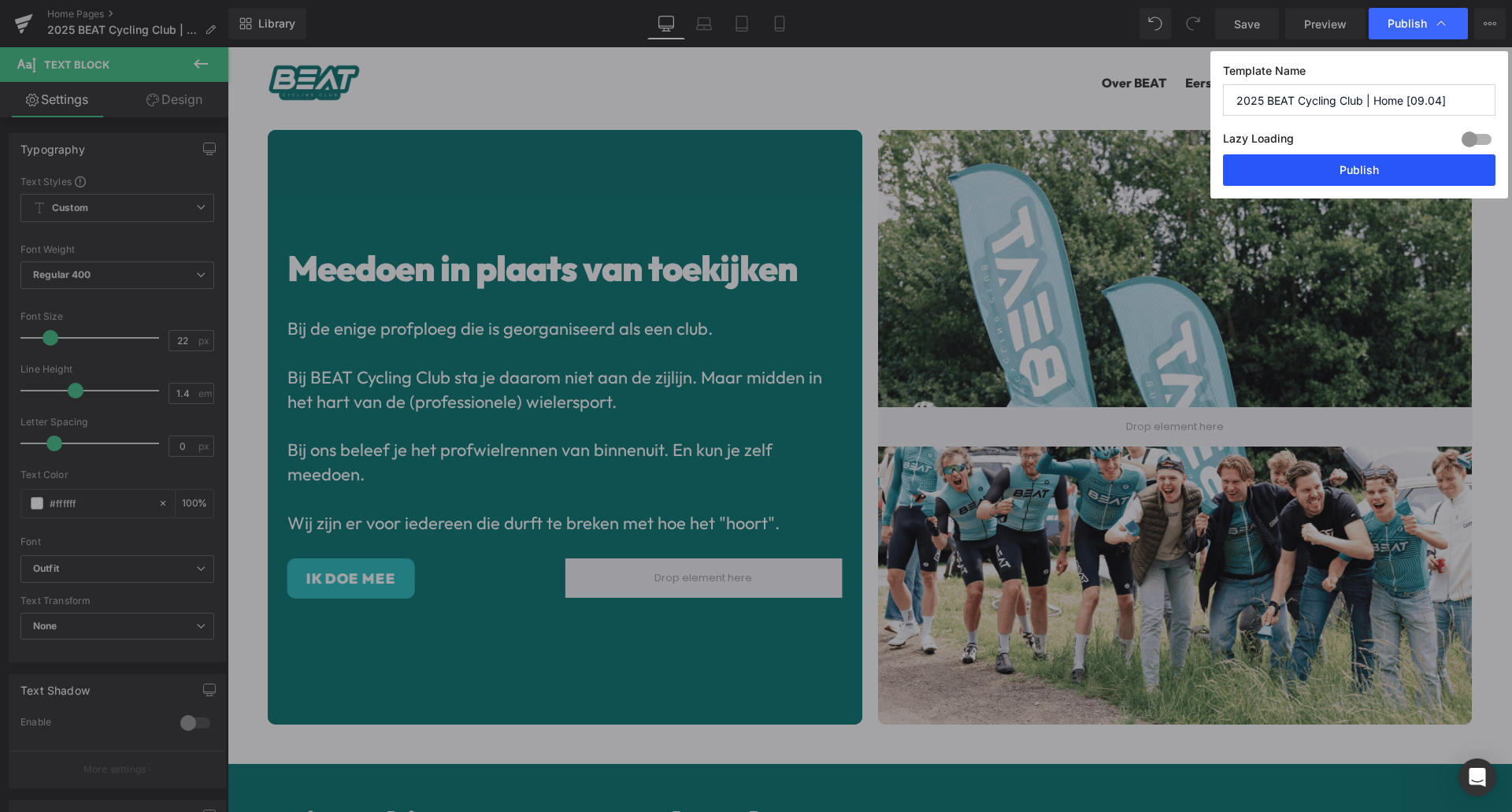
click at [1346, 166] on button "Publish" at bounding box center [1359, 170] width 272 height 31
